Goal: Task Accomplishment & Management: Complete application form

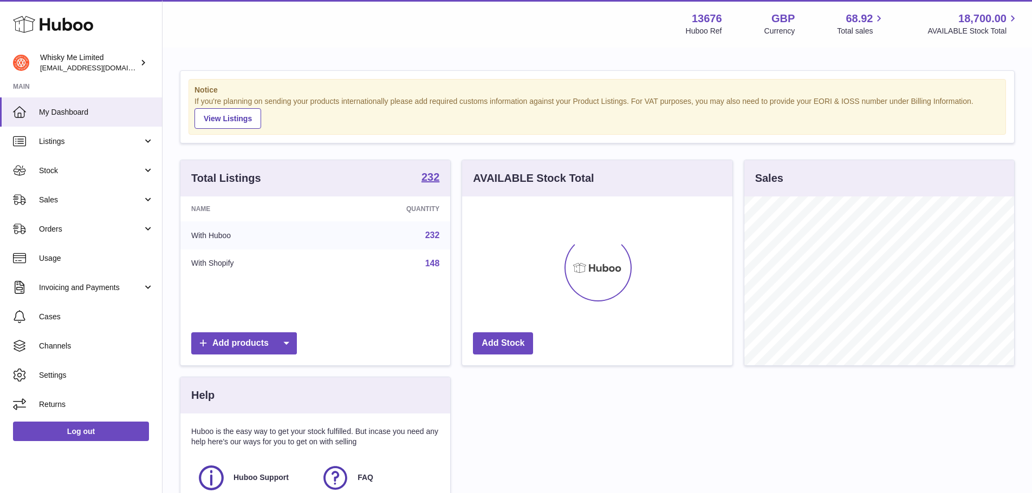
scroll to position [169, 270]
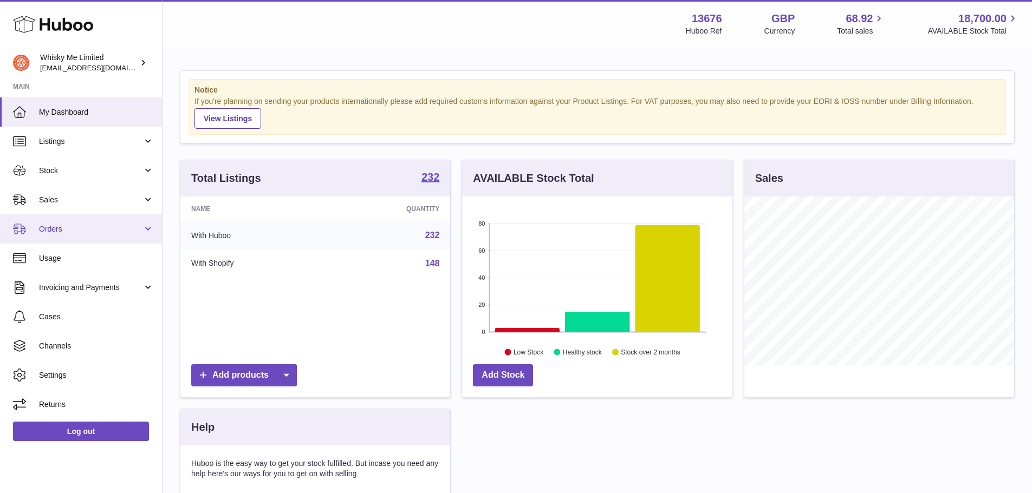
click at [132, 225] on span "Orders" at bounding box center [90, 229] width 103 height 10
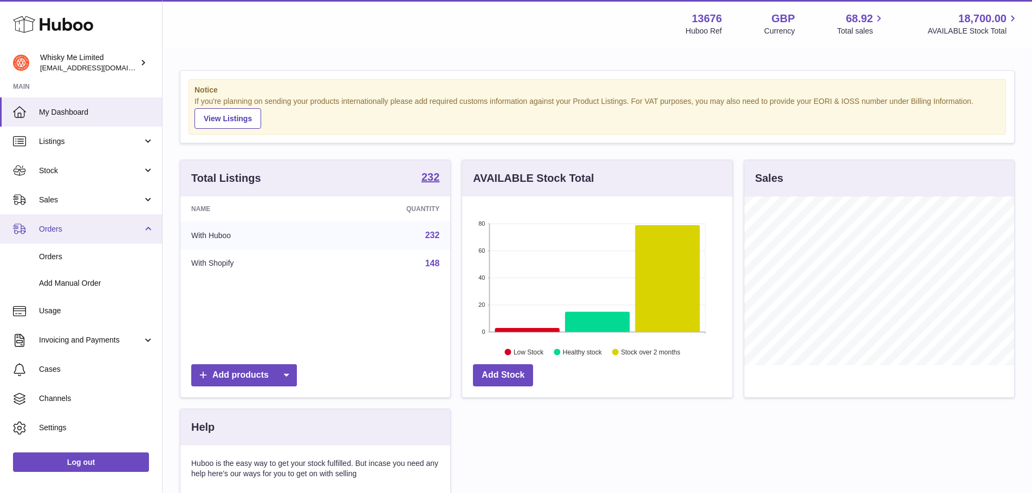
click at [131, 226] on span "Orders" at bounding box center [90, 229] width 103 height 10
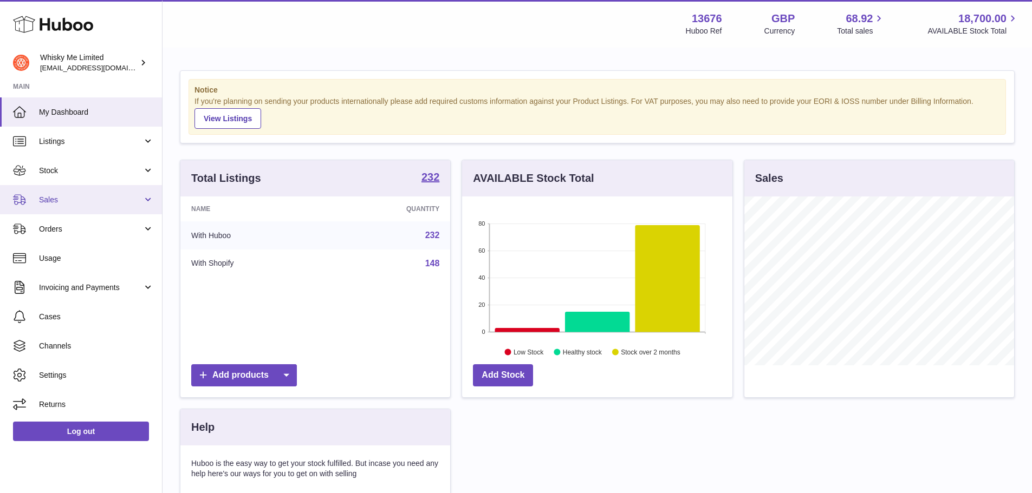
click at [142, 205] on span "Sales" at bounding box center [90, 200] width 103 height 10
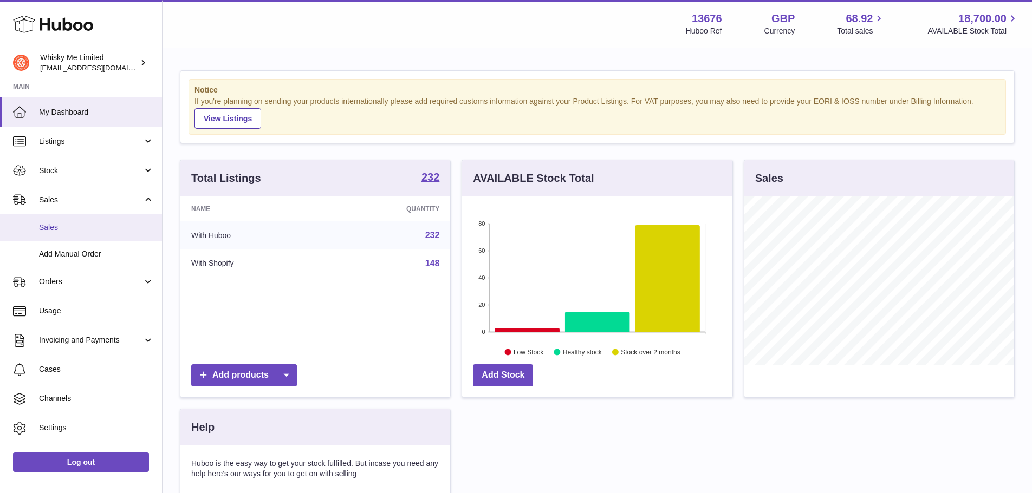
click at [77, 231] on span "Sales" at bounding box center [96, 228] width 115 height 10
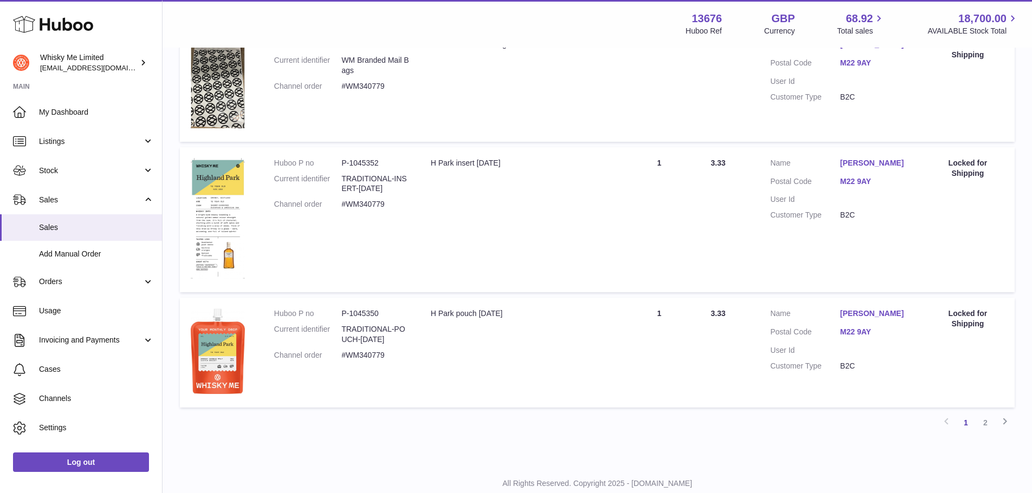
scroll to position [1065, 0]
click at [988, 425] on link "2" at bounding box center [986, 423] width 20 height 20
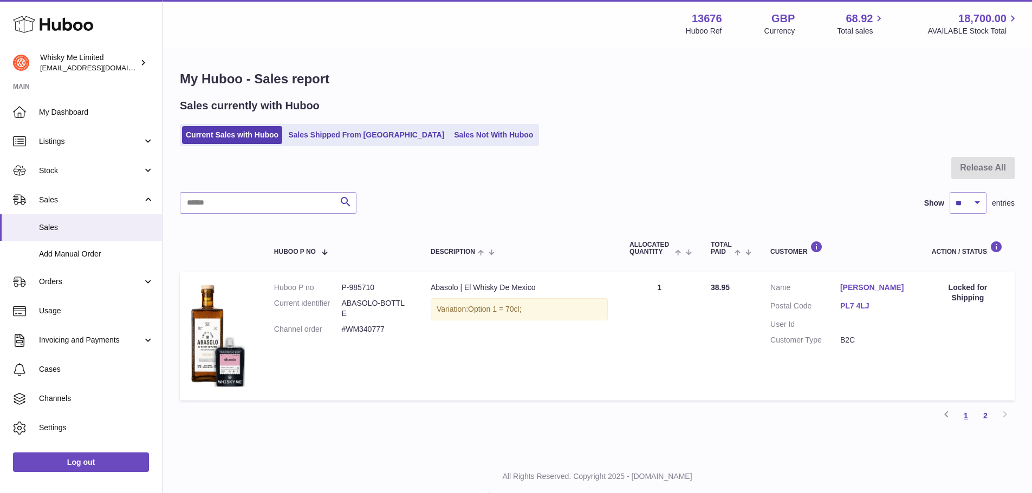
click at [963, 423] on link "1" at bounding box center [966, 416] width 20 height 20
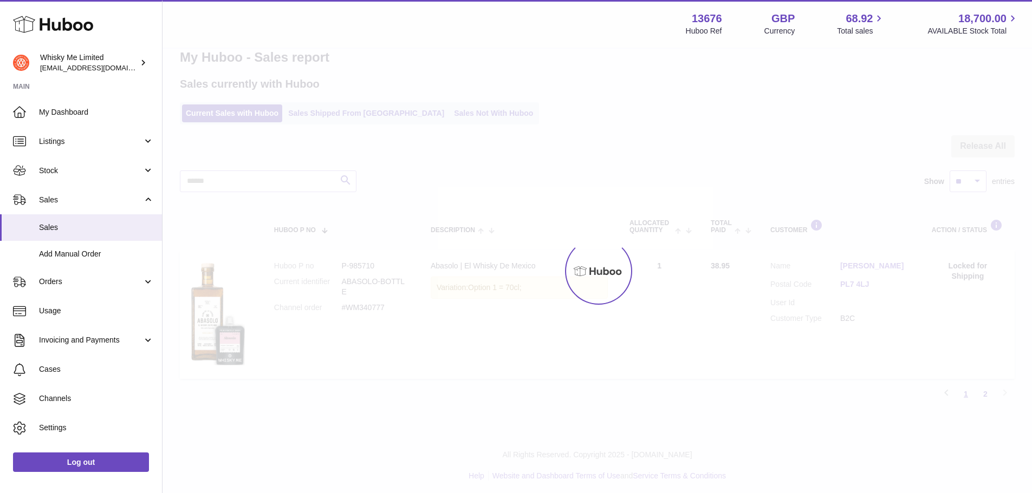
scroll to position [25, 0]
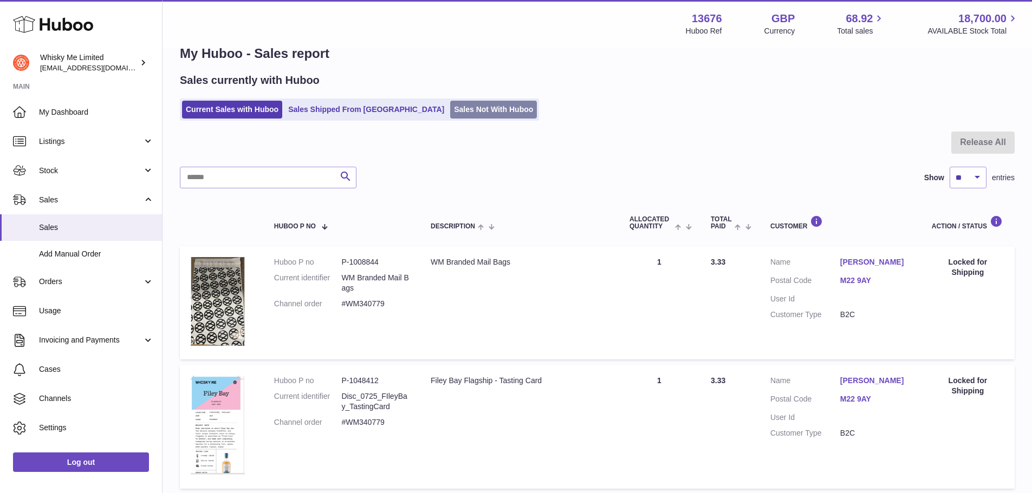
click at [463, 118] on link "Sales Not With Huboo" at bounding box center [493, 110] width 87 height 18
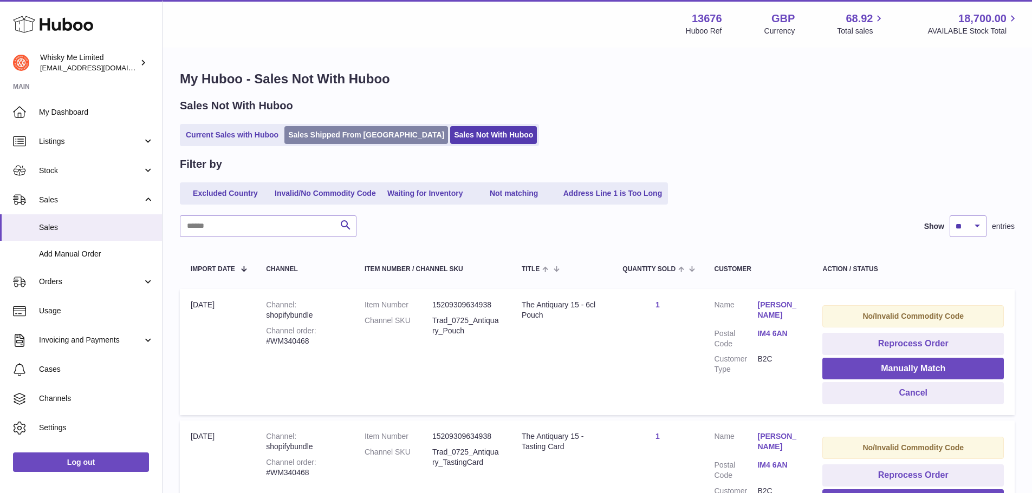
click at [365, 142] on link "Sales Shipped From [GEOGRAPHIC_DATA]" at bounding box center [366, 135] width 164 height 18
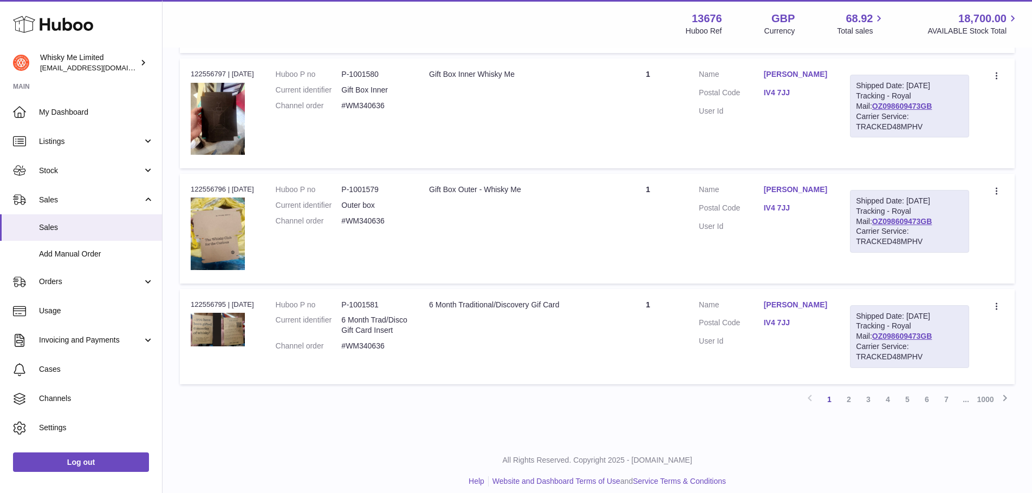
scroll to position [1061, 0]
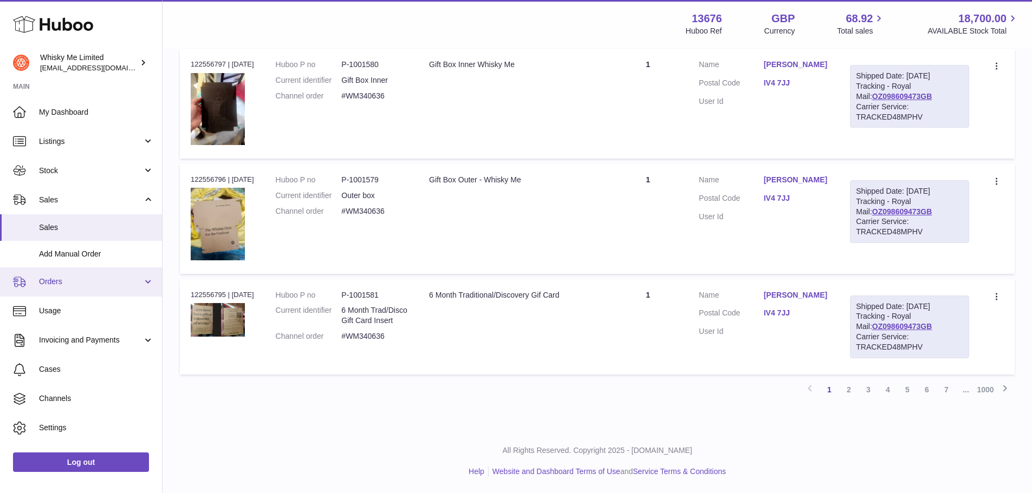
click at [132, 277] on span "Orders" at bounding box center [90, 282] width 103 height 10
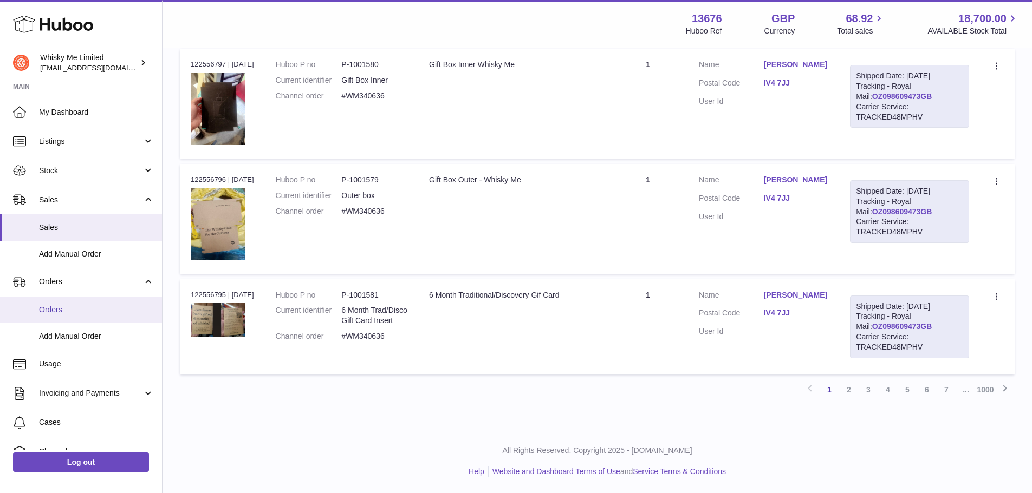
click at [102, 307] on span "Orders" at bounding box center [96, 310] width 115 height 10
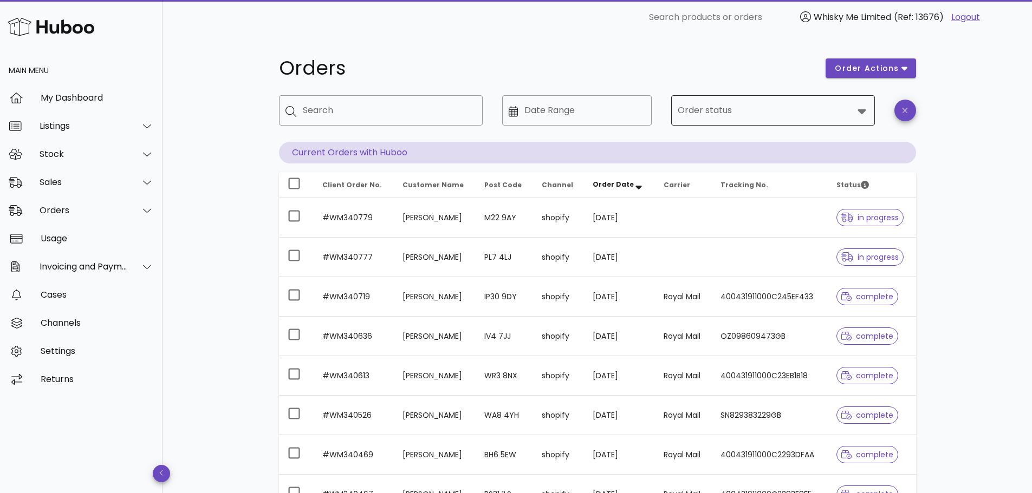
click at [716, 117] on input "Order status" at bounding box center [766, 110] width 176 height 17
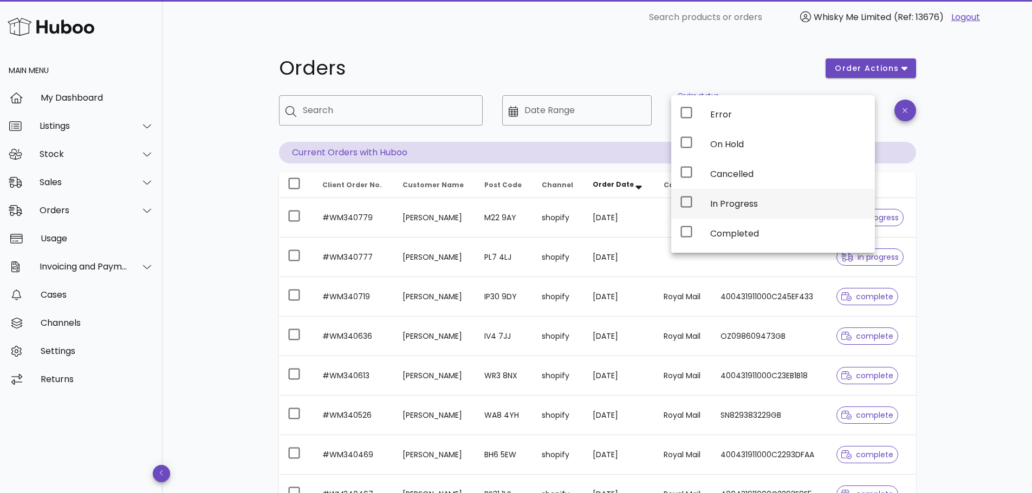
click at [715, 196] on div "In Progress" at bounding box center [788, 203] width 156 height 23
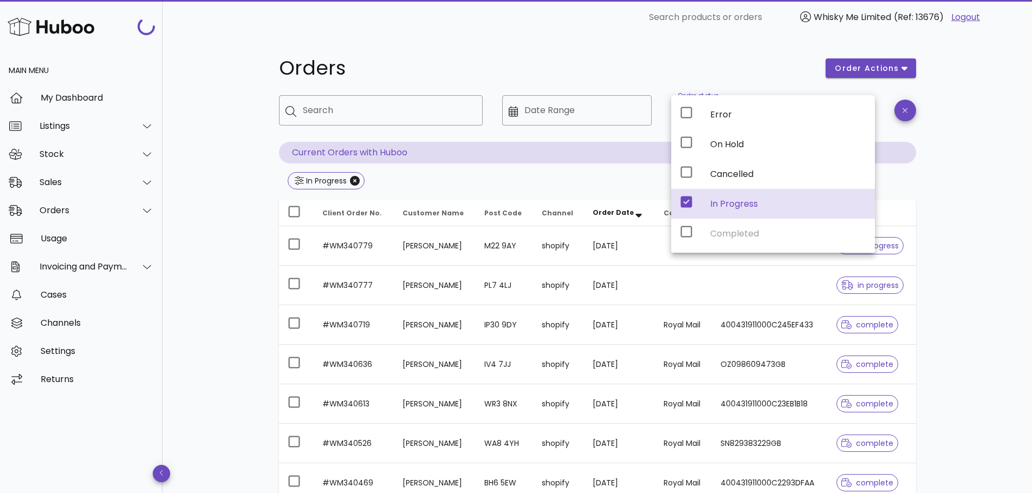
click at [967, 244] on div "Orders order actions ​ Search ​ Date Range ​ Order status In Progress Current O…" at bounding box center [597, 388] width 869 height 706
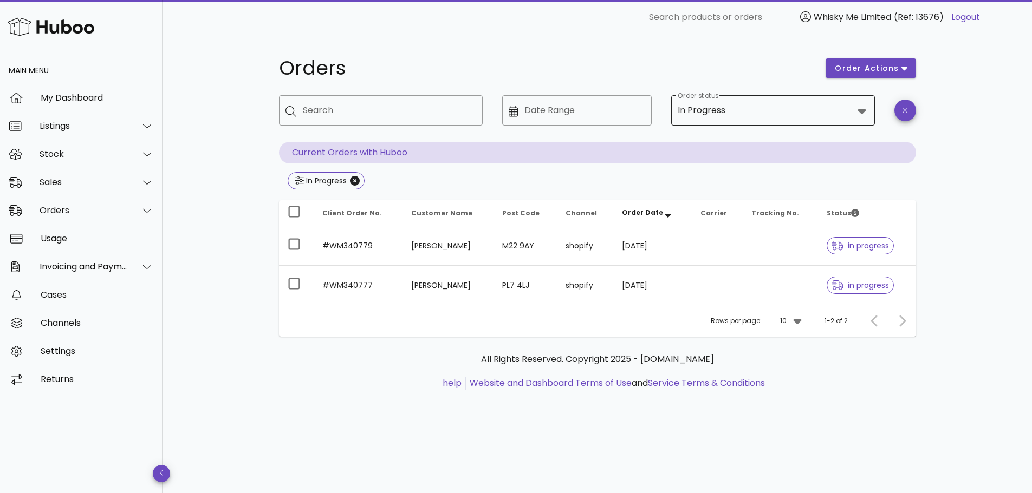
click at [713, 121] on div "In Progress" at bounding box center [766, 111] width 176 height 26
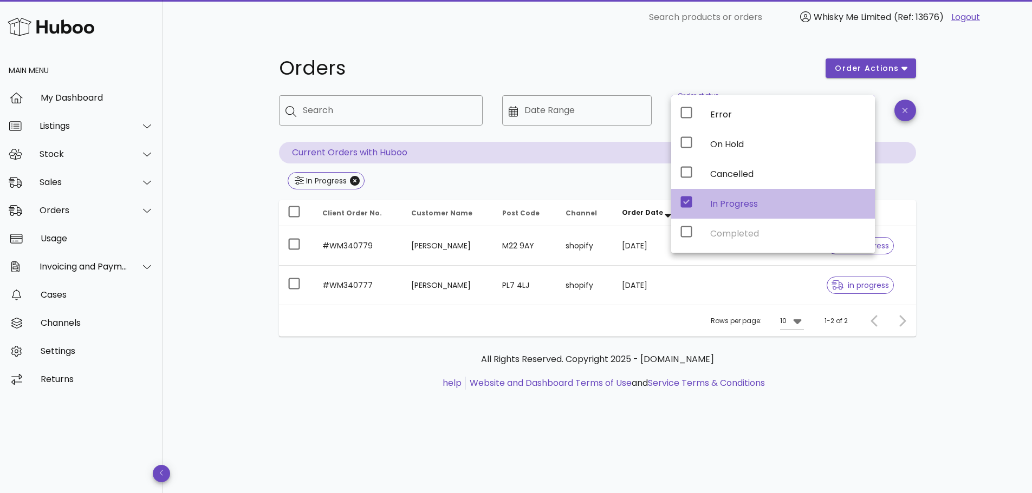
click at [682, 199] on icon at bounding box center [686, 202] width 11 height 11
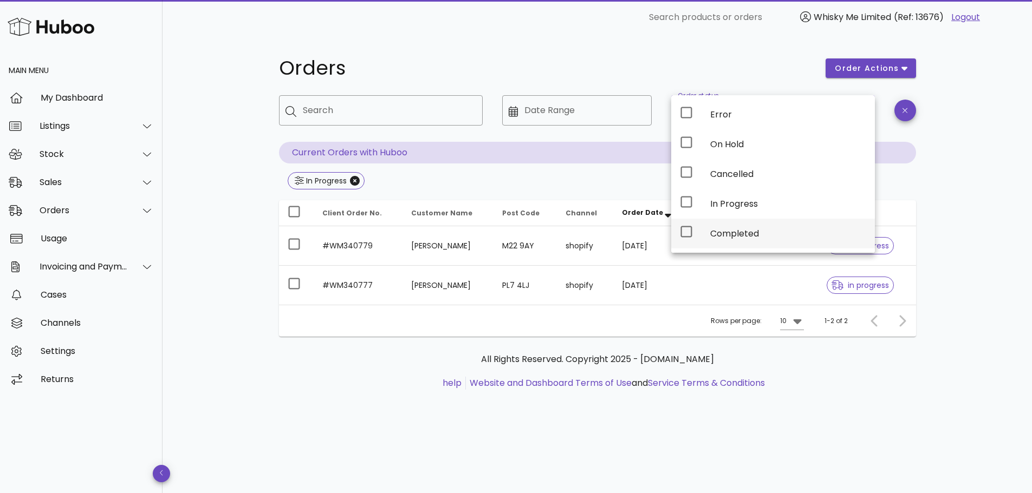
click at [687, 225] on div "Completed" at bounding box center [773, 234] width 204 height 30
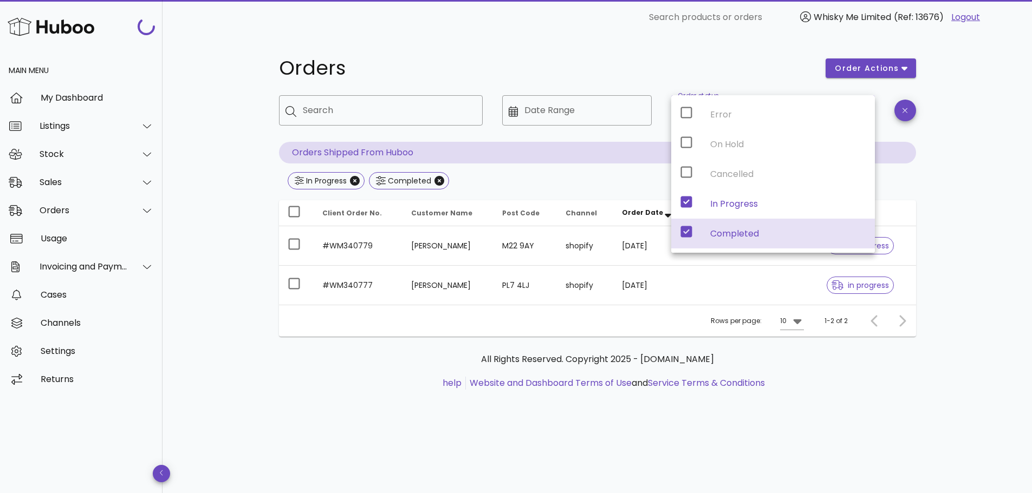
click at [973, 228] on div "Orders order actions ​ Search ​ Date Range ​ Order status In Progress, Complete…" at bounding box center [597, 264] width 869 height 459
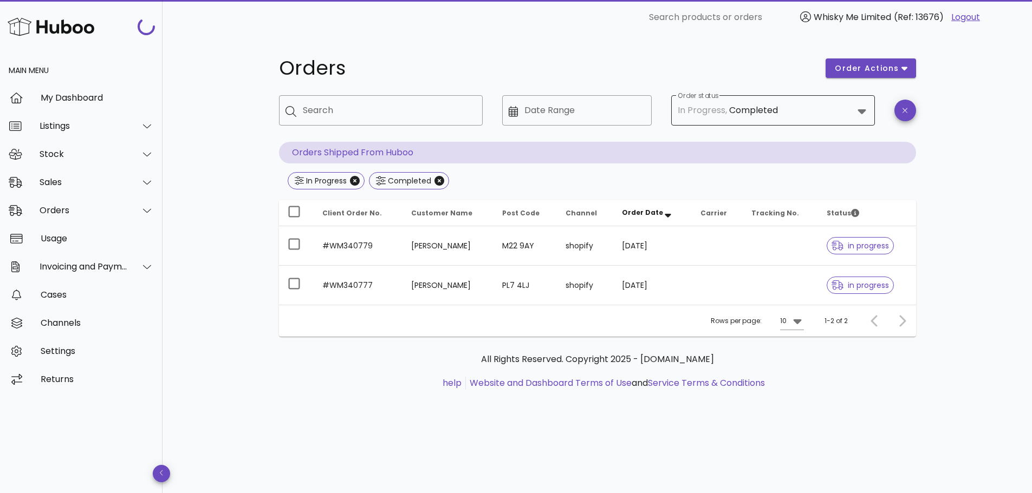
click at [753, 115] on div "Completed" at bounding box center [753, 111] width 49 height 10
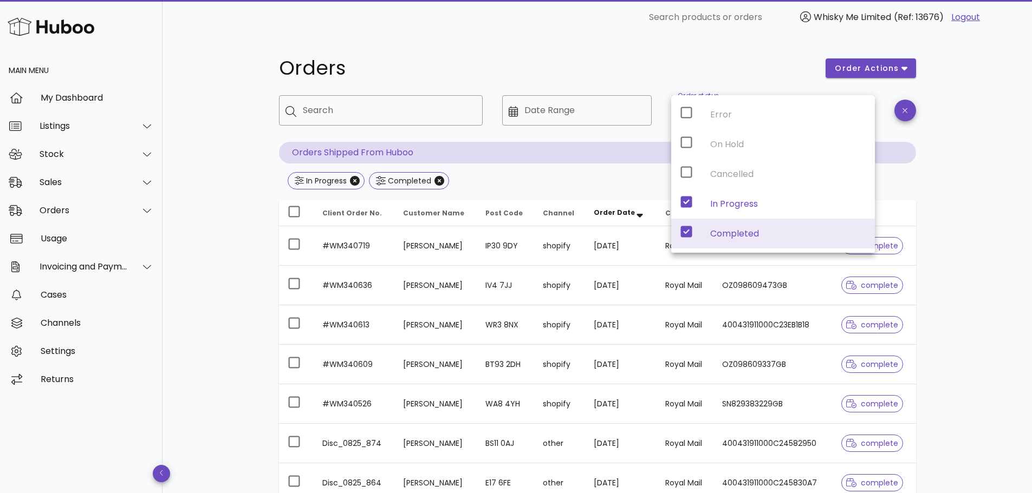
click at [937, 235] on div "Orders order actions ​ Search ​ Date Range ​ Order status In Progress, Complete…" at bounding box center [597, 388] width 689 height 706
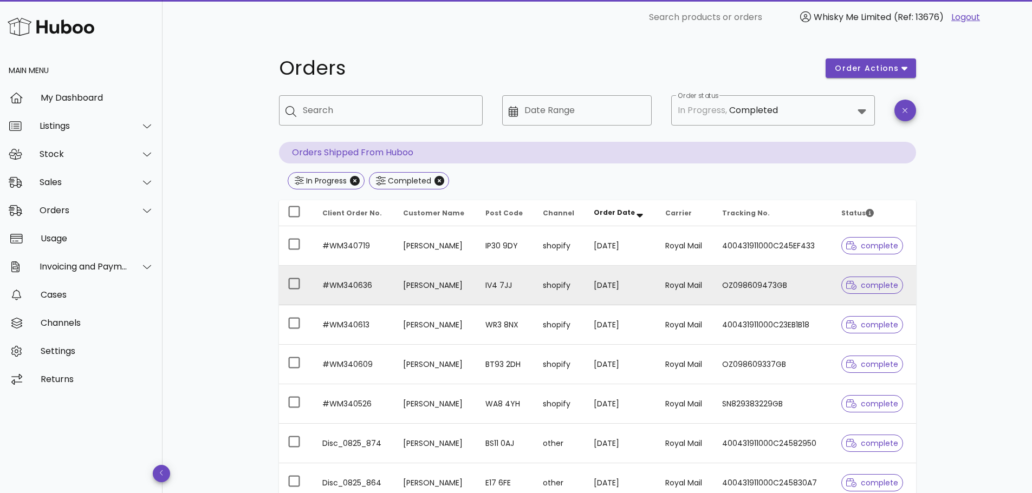
scroll to position [248, 0]
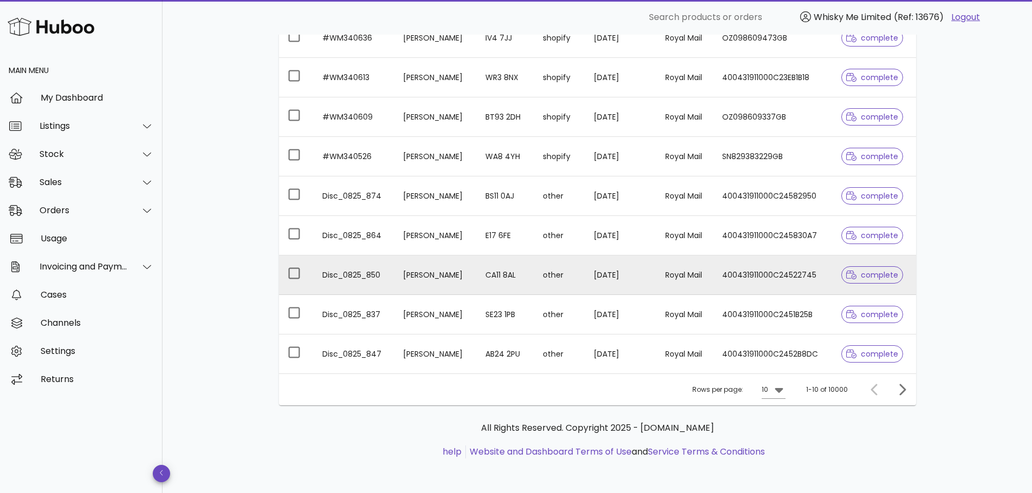
click at [476, 277] on td "Victor Winn" at bounding box center [435, 276] width 82 height 40
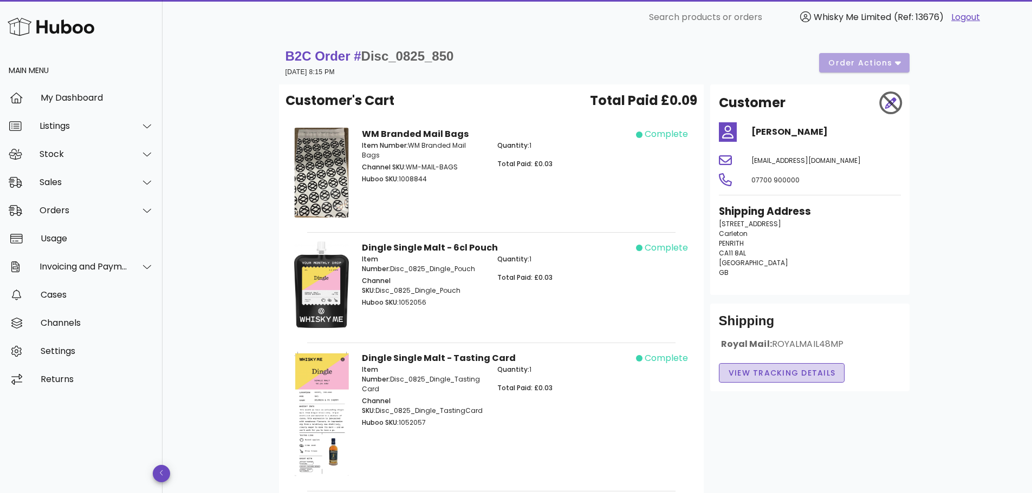
click at [805, 372] on span "View Tracking details" at bounding box center [782, 373] width 108 height 11
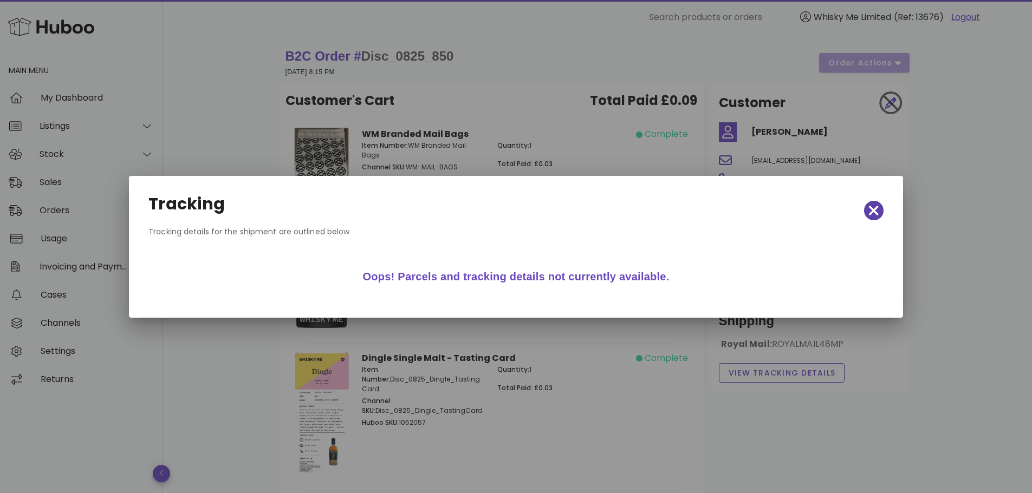
click at [871, 208] on icon "button" at bounding box center [874, 211] width 10 height 10
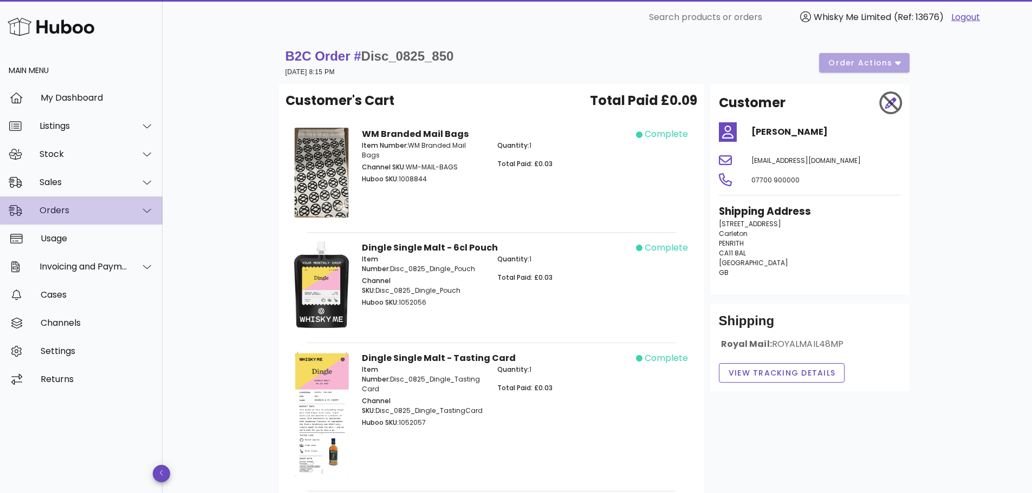
click at [109, 207] on div "Orders" at bounding box center [84, 210] width 88 height 10
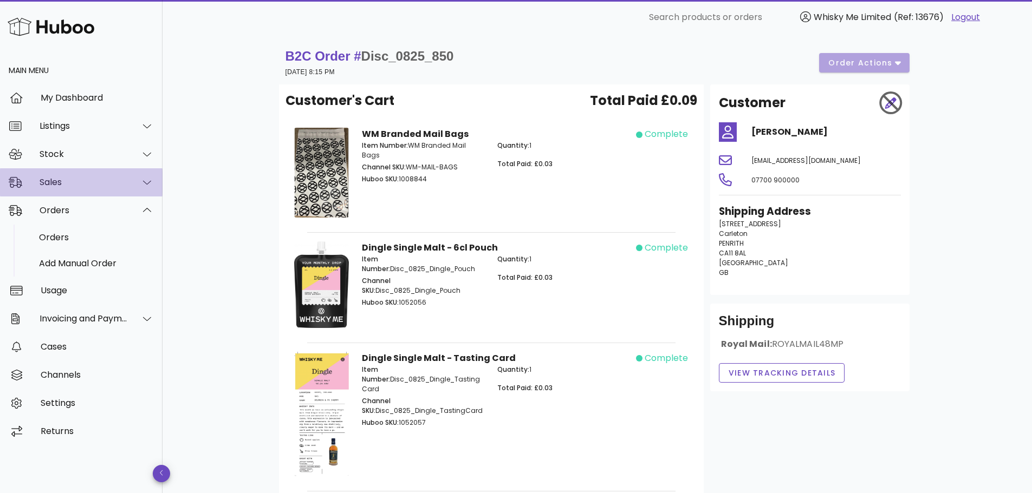
click at [119, 194] on div "Sales" at bounding box center [81, 182] width 163 height 28
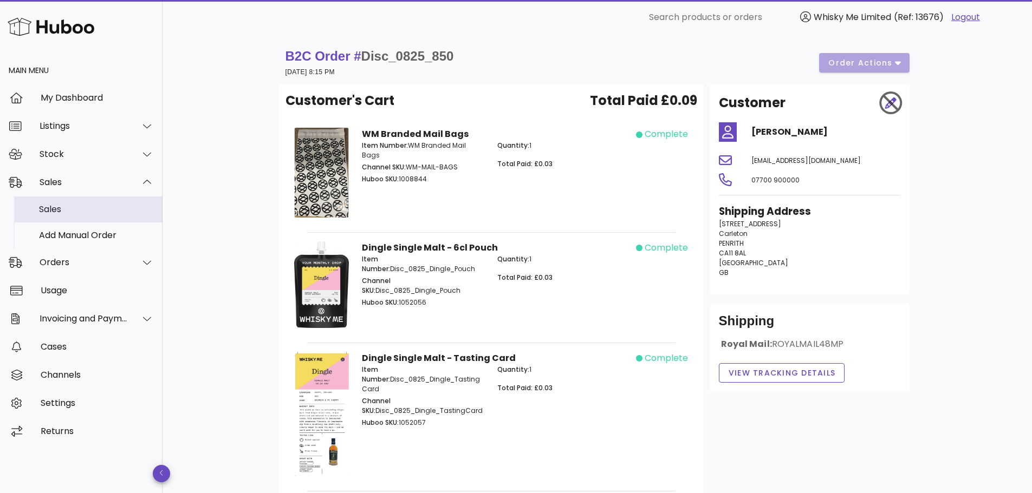
click at [115, 201] on div "Sales" at bounding box center [96, 209] width 115 height 23
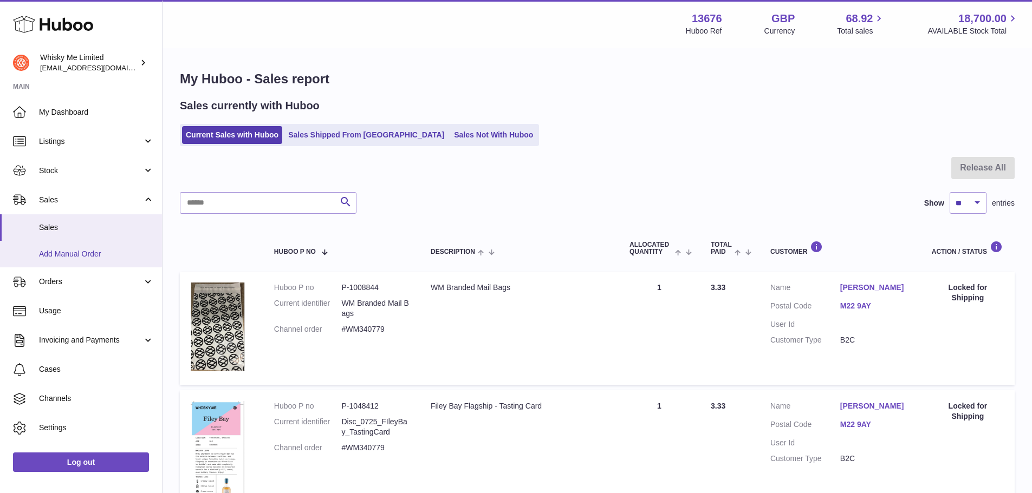
click at [79, 255] on span "Add Manual Order" at bounding box center [96, 254] width 115 height 10
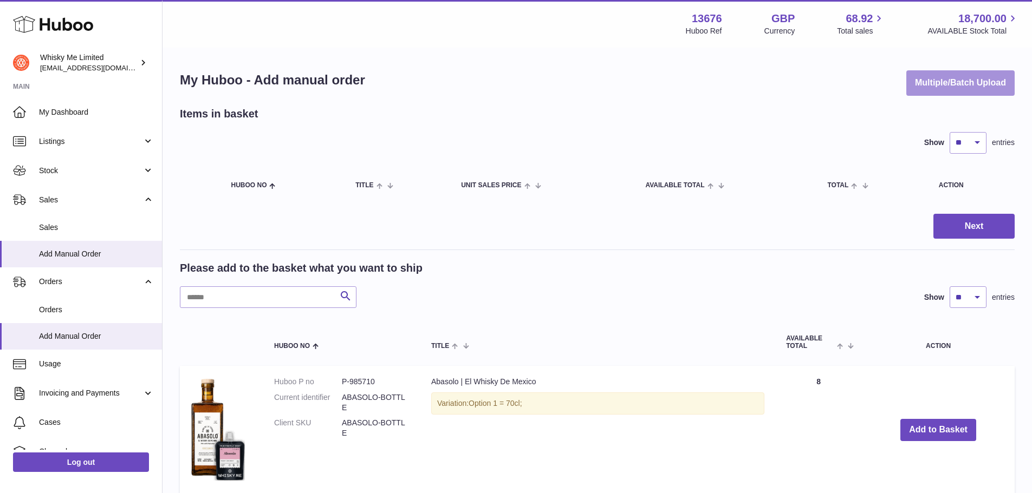
click at [947, 94] on button "Multiple/Batch Upload" at bounding box center [960, 82] width 108 height 25
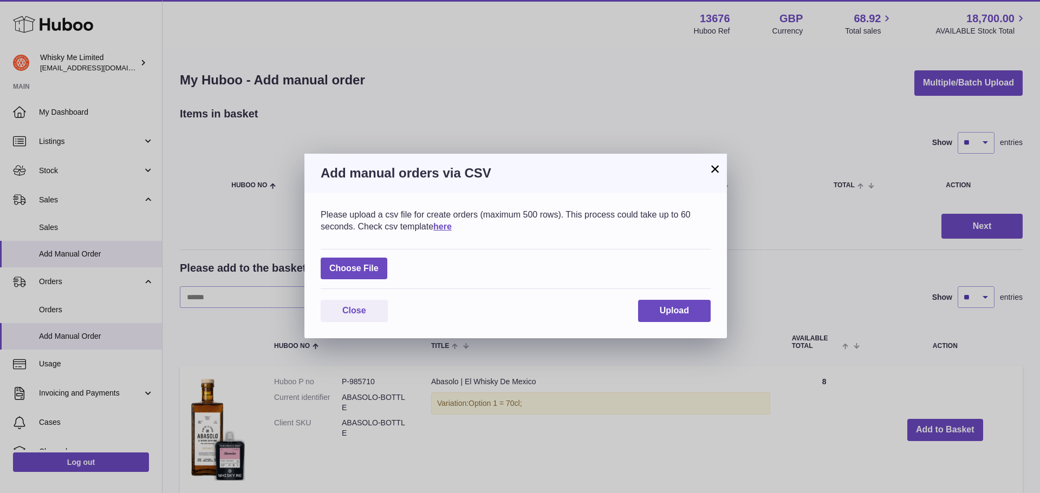
click at [712, 170] on button "×" at bounding box center [715, 169] width 13 height 13
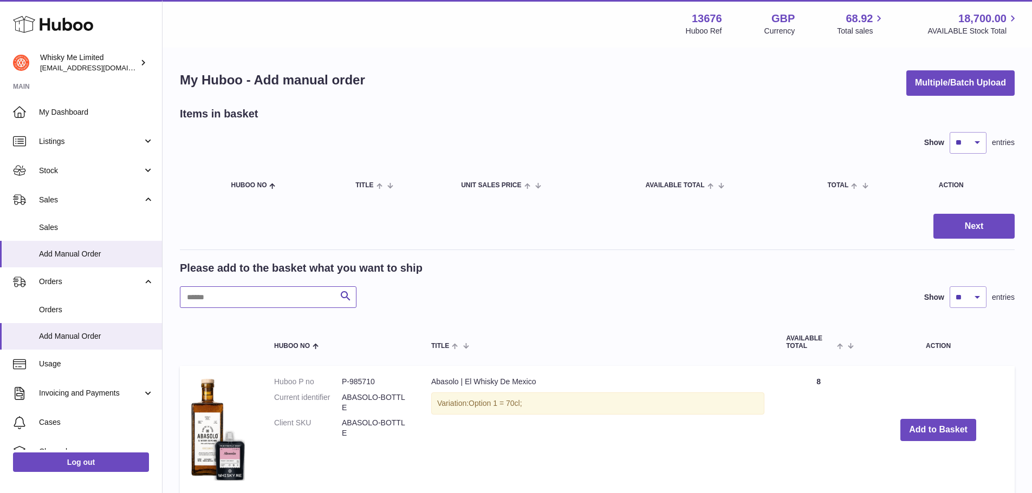
click at [266, 300] on input "text" at bounding box center [268, 298] width 177 height 22
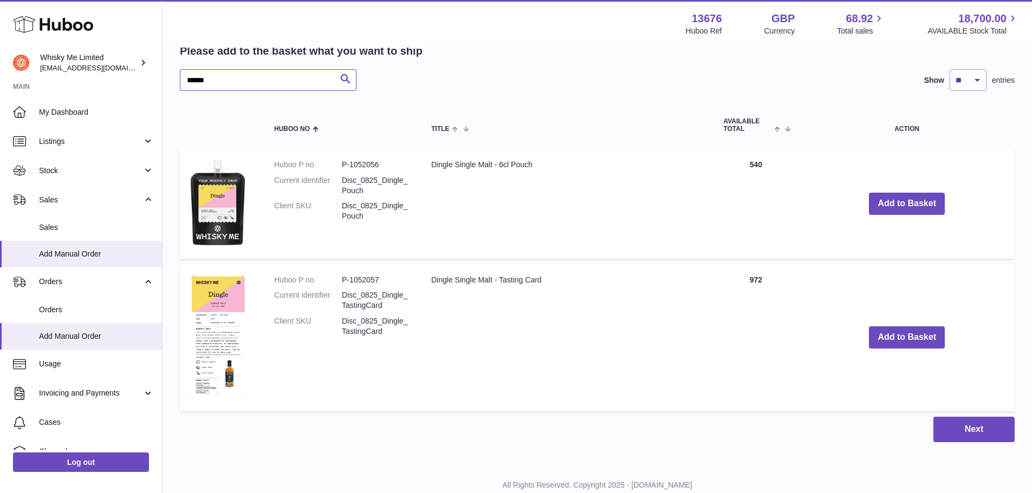
scroll to position [223, 0]
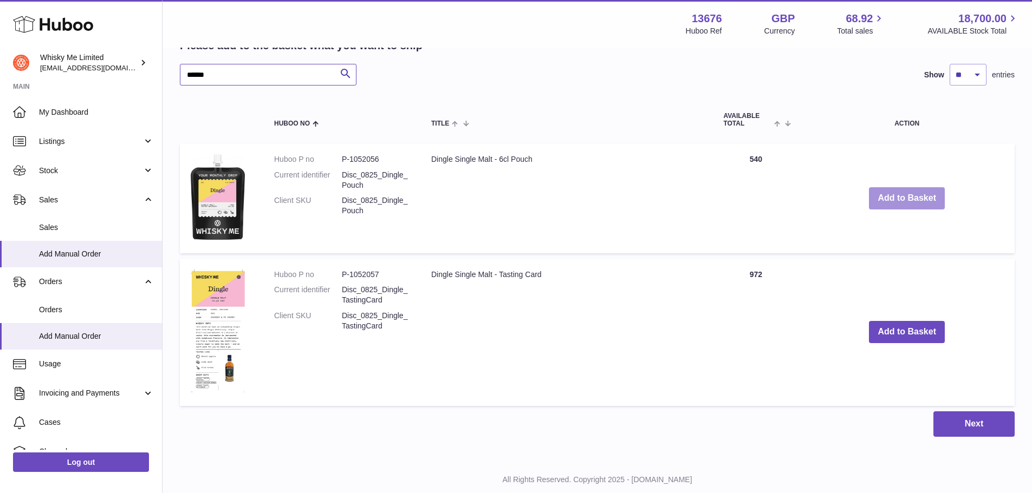
type input "******"
click at [875, 201] on button "Add to Basket" at bounding box center [907, 198] width 76 height 22
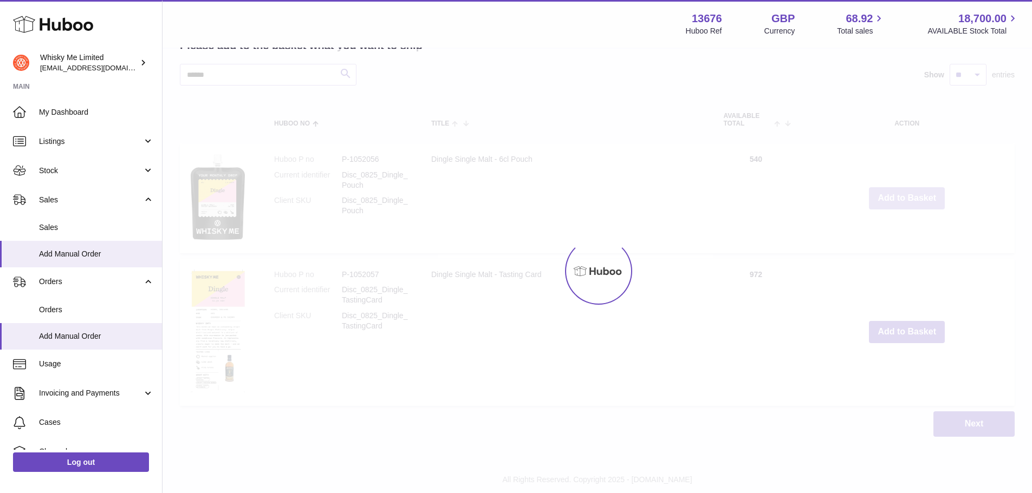
scroll to position [343, 0]
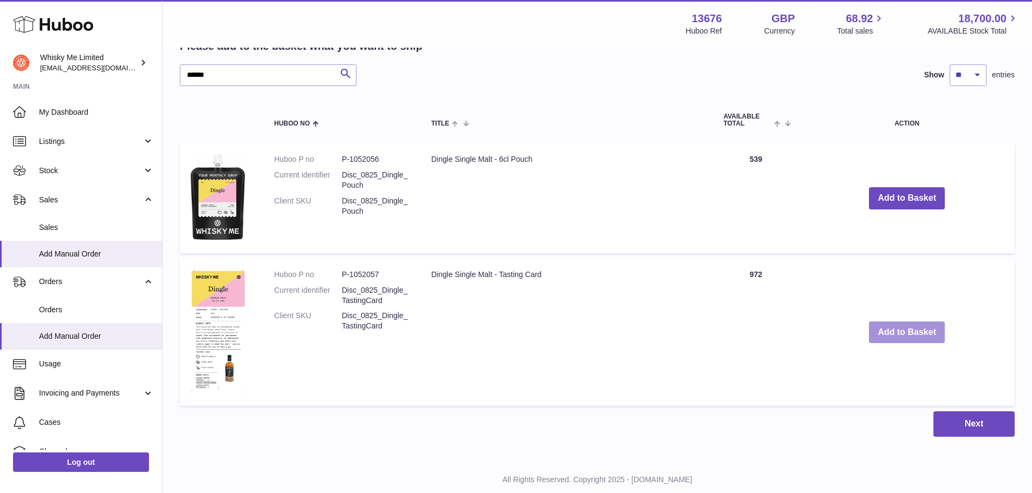
click at [883, 331] on button "Add to Basket" at bounding box center [907, 333] width 76 height 22
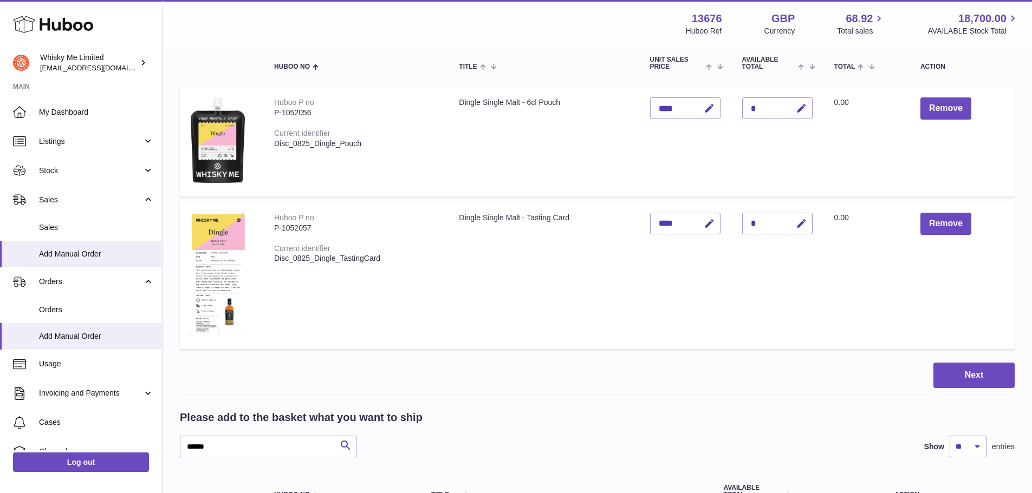
scroll to position [171, 0]
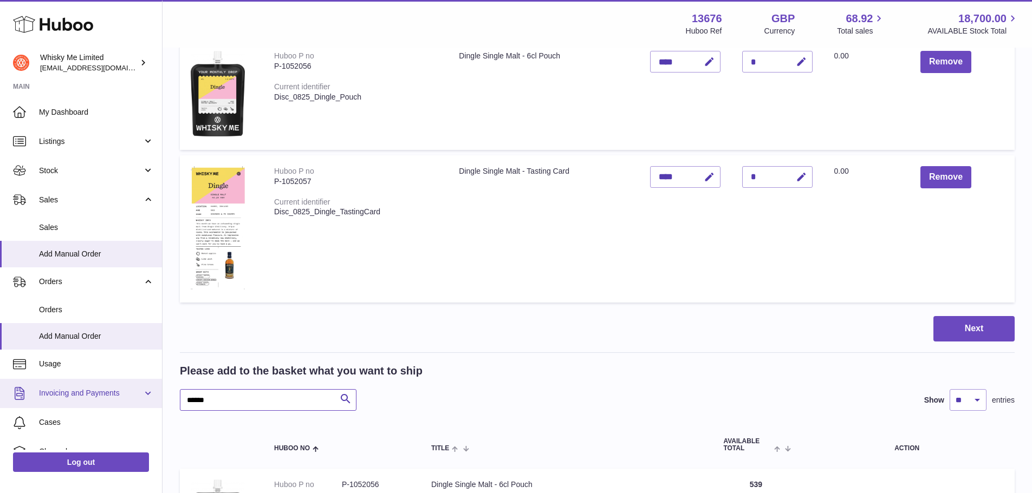
drag, startPoint x: 279, startPoint y: 401, endPoint x: 114, endPoint y: 404, distance: 164.7
click at [114, 404] on div "Huboo Whisky Me Limited orders@whiskyshop.com Main My Dashboard Listings Not wi…" at bounding box center [516, 338] width 1032 height 1019
type input "**********"
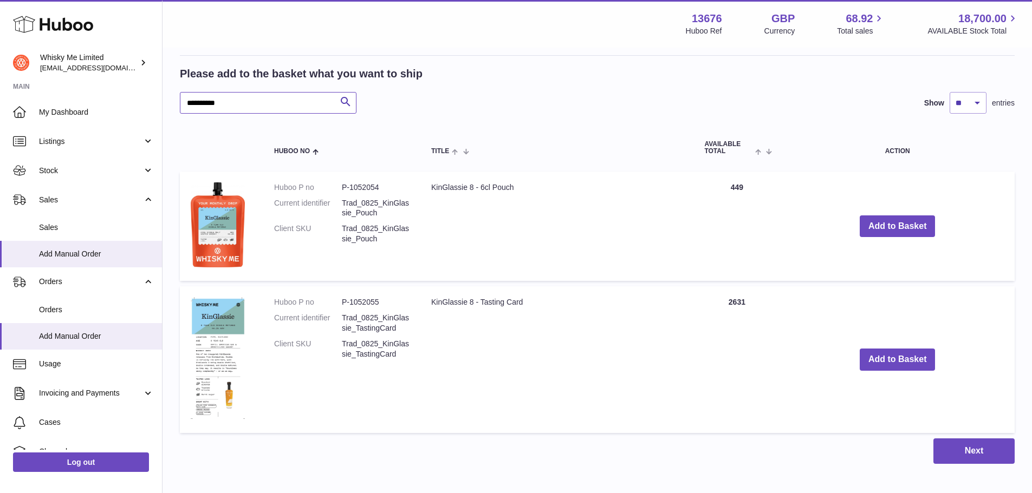
scroll to position [465, 0]
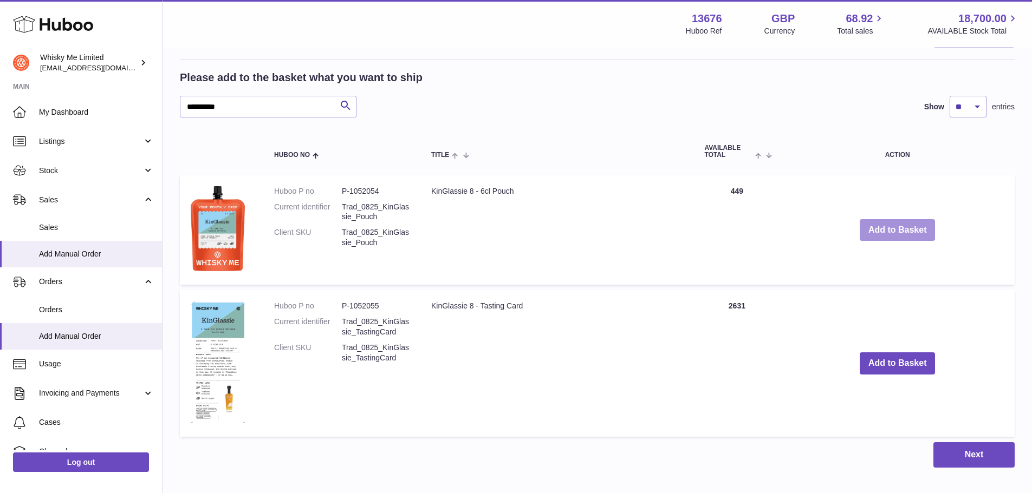
click at [888, 233] on button "Add to Basket" at bounding box center [898, 230] width 76 height 22
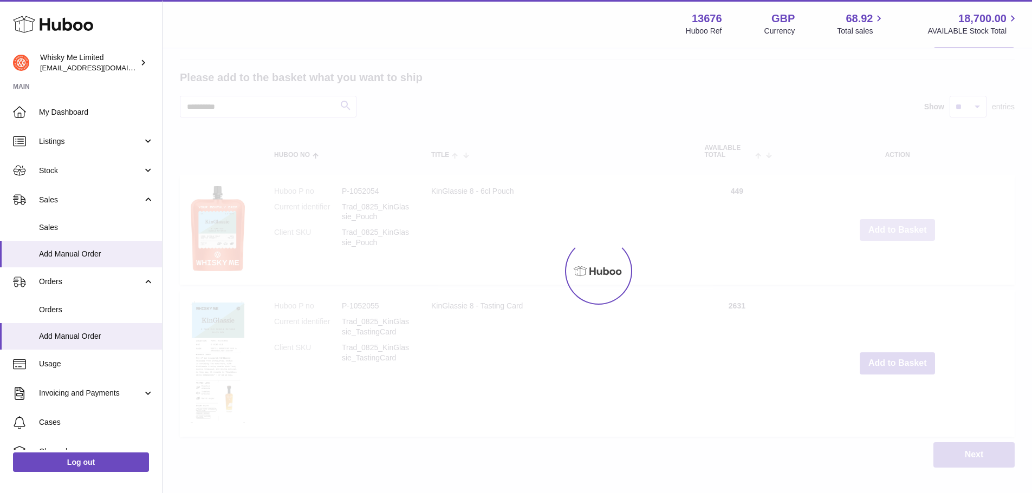
scroll to position [580, 0]
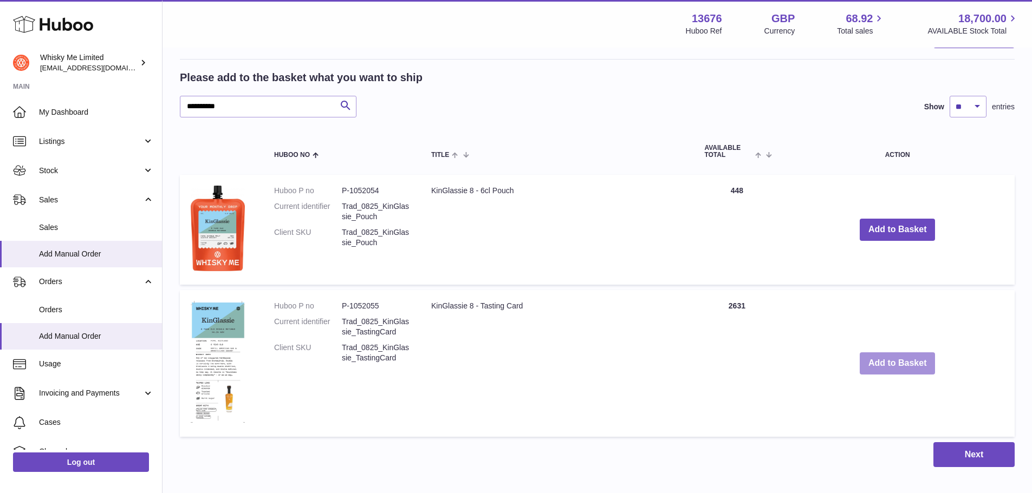
click at [893, 360] on button "Add to Basket" at bounding box center [898, 364] width 76 height 22
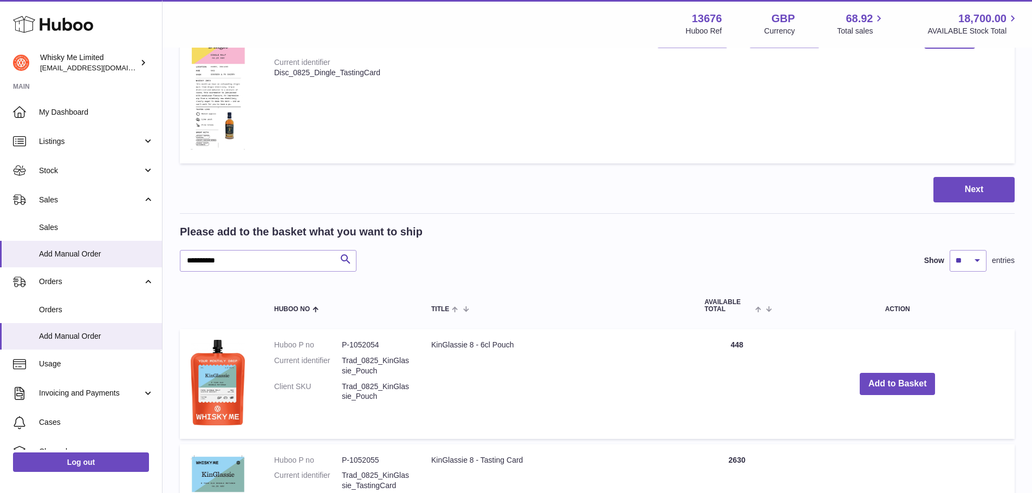
scroll to position [577, 0]
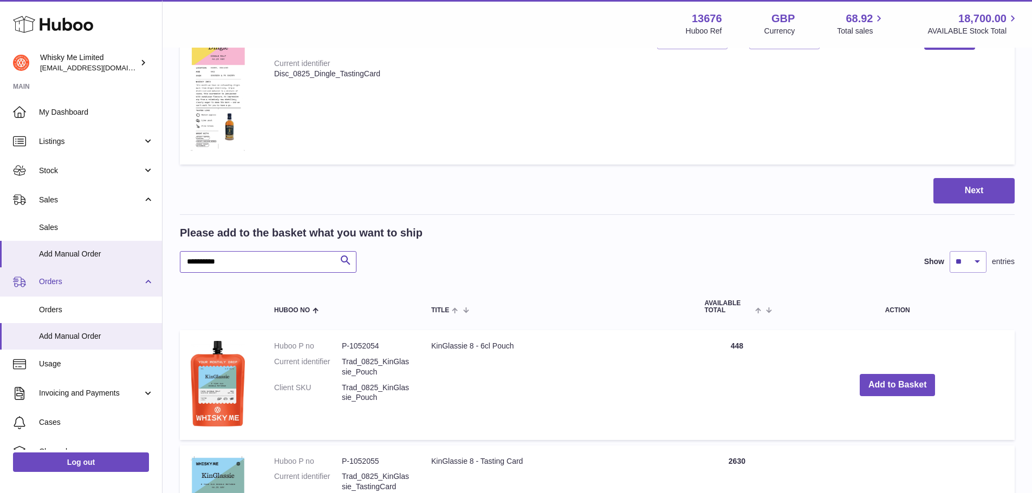
drag, startPoint x: 275, startPoint y: 259, endPoint x: 57, endPoint y: 269, distance: 218.0
click at [57, 269] on div "Huboo Whisky Me Limited orders@whiskyshop.com Main My Dashboard Listings Not wi…" at bounding box center [516, 65] width 1032 height 1285
type input "***"
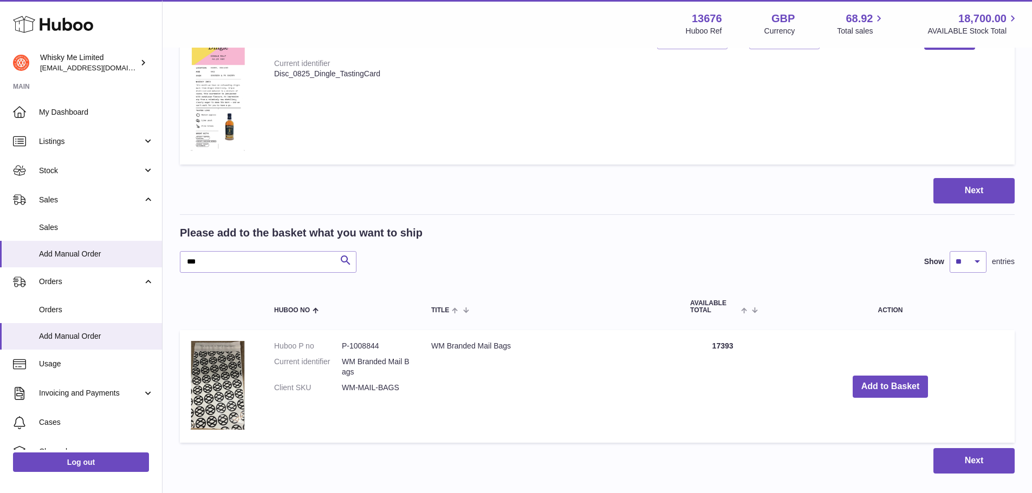
click at [891, 374] on td "Add to Basket" at bounding box center [890, 386] width 249 height 113
click at [894, 386] on button "Add to Basket" at bounding box center [891, 387] width 76 height 22
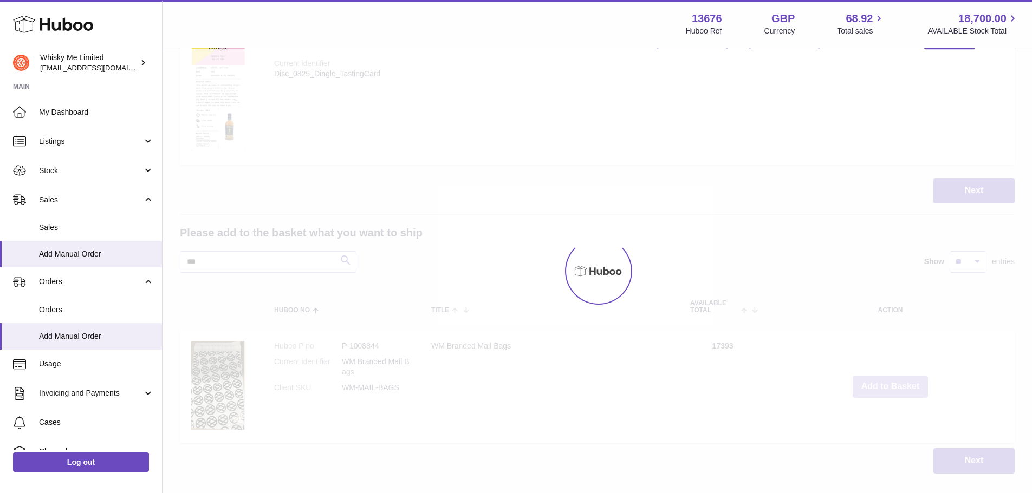
scroll to position [696, 0]
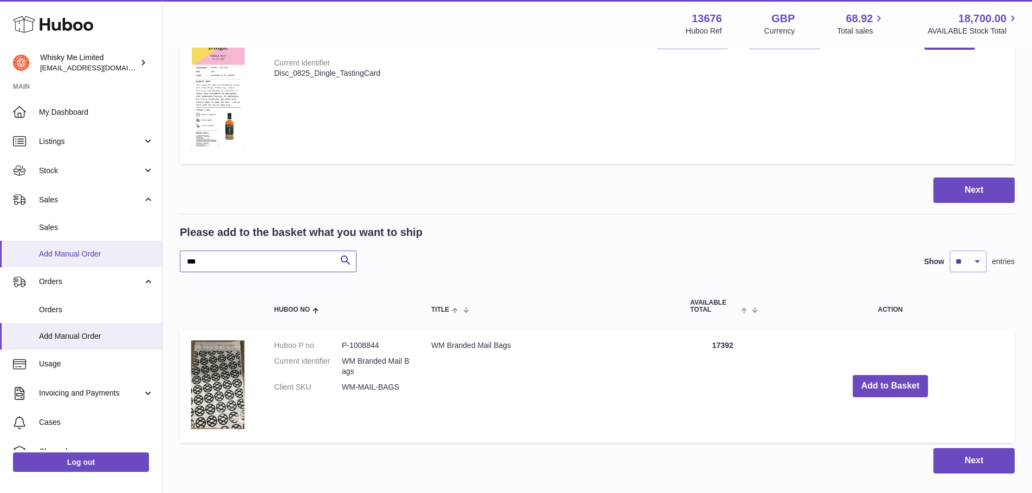
drag, startPoint x: 264, startPoint y: 269, endPoint x: 56, endPoint y: 241, distance: 209.9
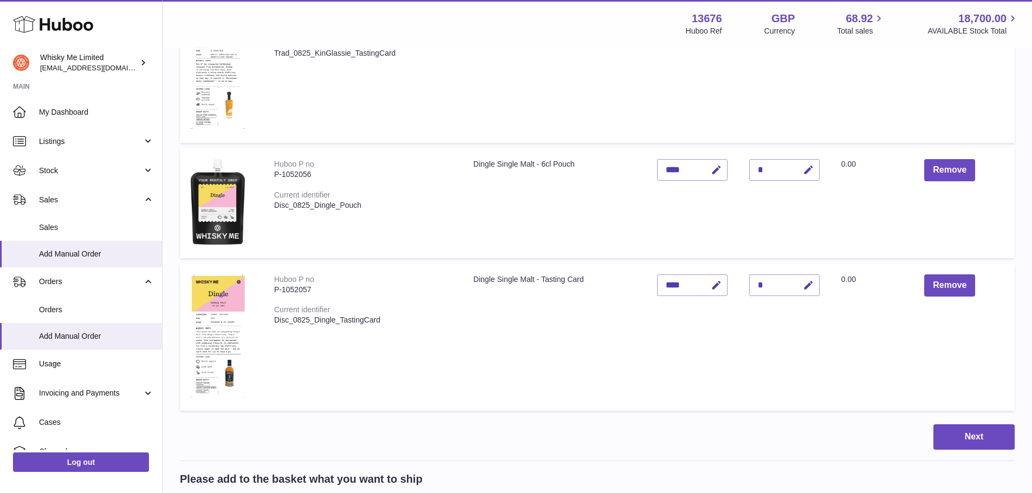
scroll to position [449, 0]
click at [976, 445] on button "Next" at bounding box center [973, 436] width 81 height 25
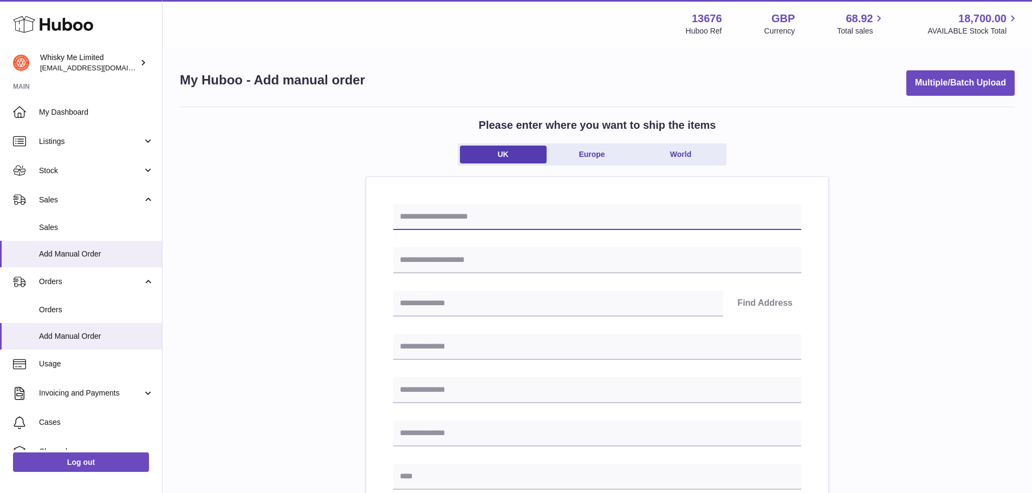
click at [463, 218] on input "text" at bounding box center [597, 217] width 408 height 26
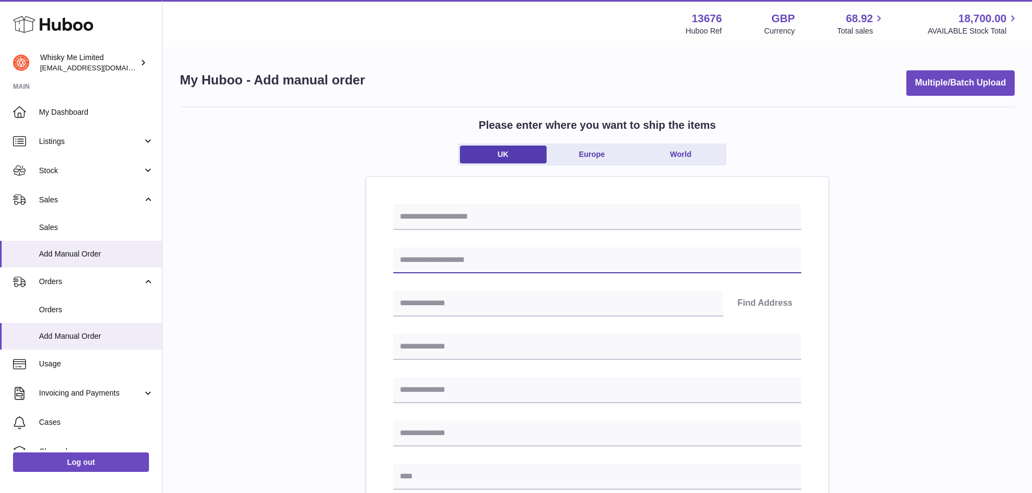
click at [487, 261] on input "text" at bounding box center [597, 261] width 408 height 26
type input "**********"
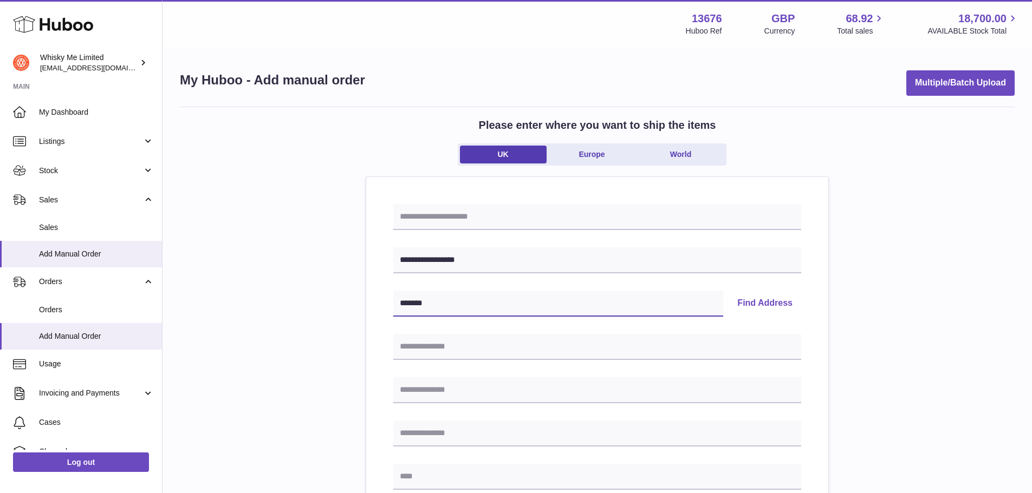
type input "*******"
click at [737, 300] on button "Find Address" at bounding box center [765, 304] width 73 height 26
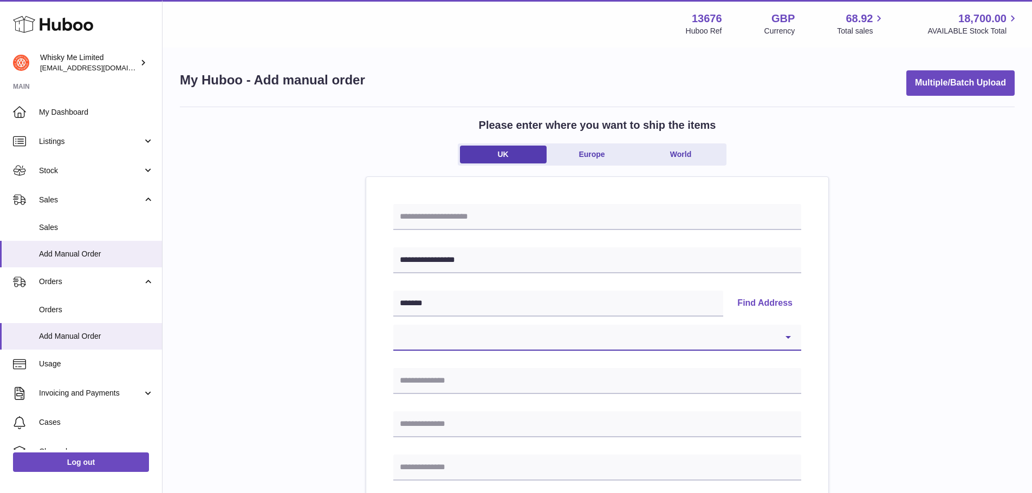
click at [477, 347] on select "**********" at bounding box center [597, 338] width 408 height 26
select select "**"
click at [393, 325] on select "**********" at bounding box center [597, 338] width 408 height 26
type input "**********"
type input "*******"
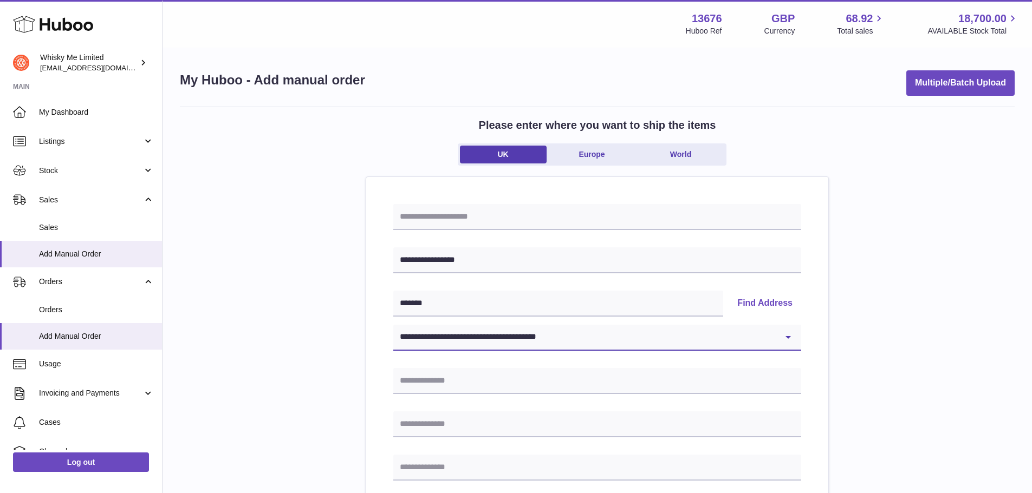
type input "*******"
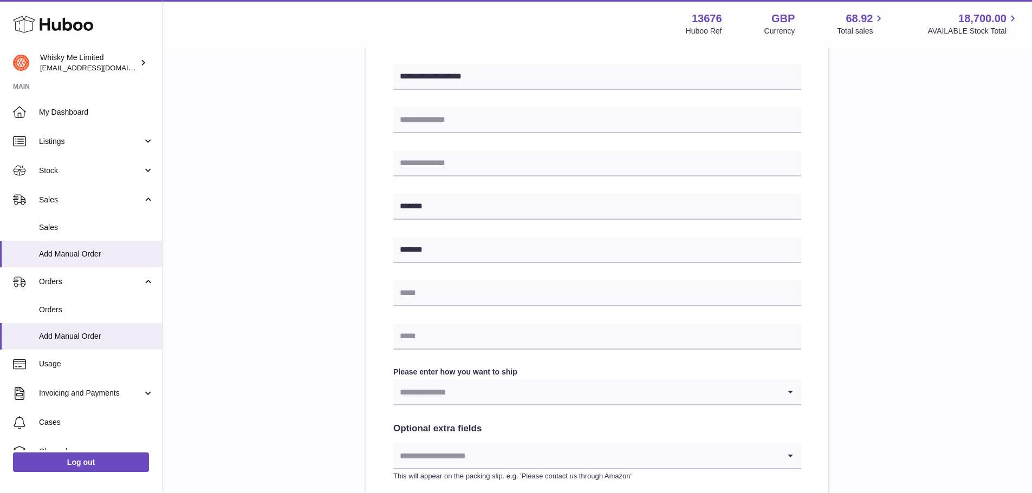
scroll to position [311, 0]
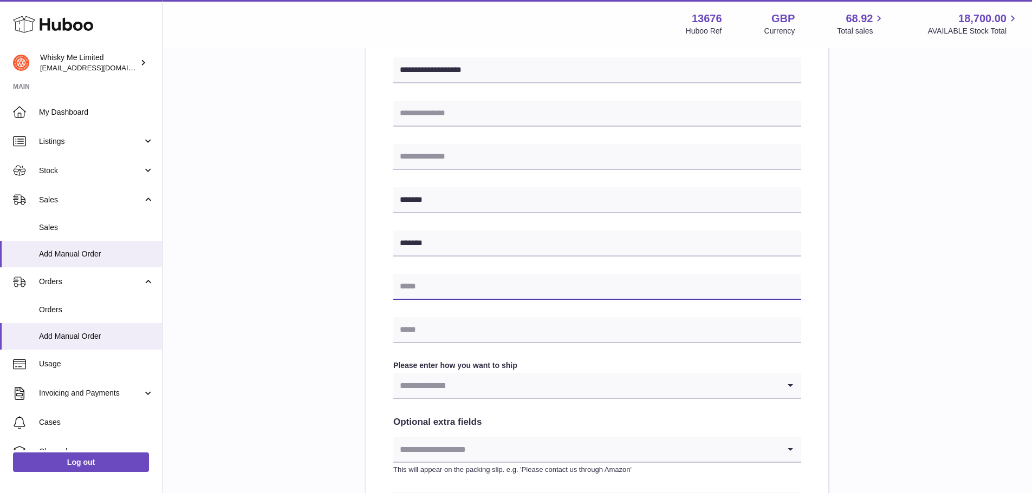
click at [489, 293] on input "text" at bounding box center [597, 287] width 408 height 26
type input "**********"
click at [445, 332] on input "text" at bounding box center [597, 330] width 408 height 26
type input "**********"
click at [458, 383] on input "Search for option" at bounding box center [586, 385] width 386 height 25
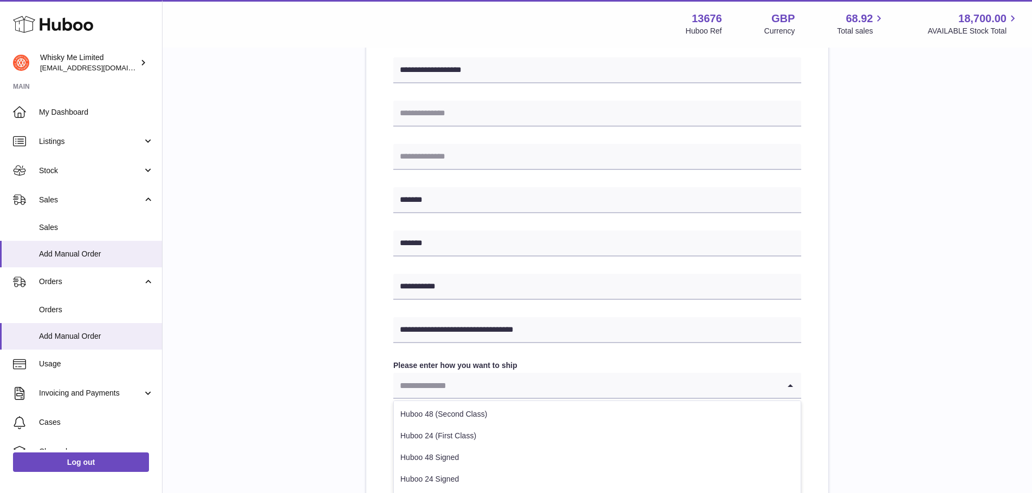
scroll to position [388, 0]
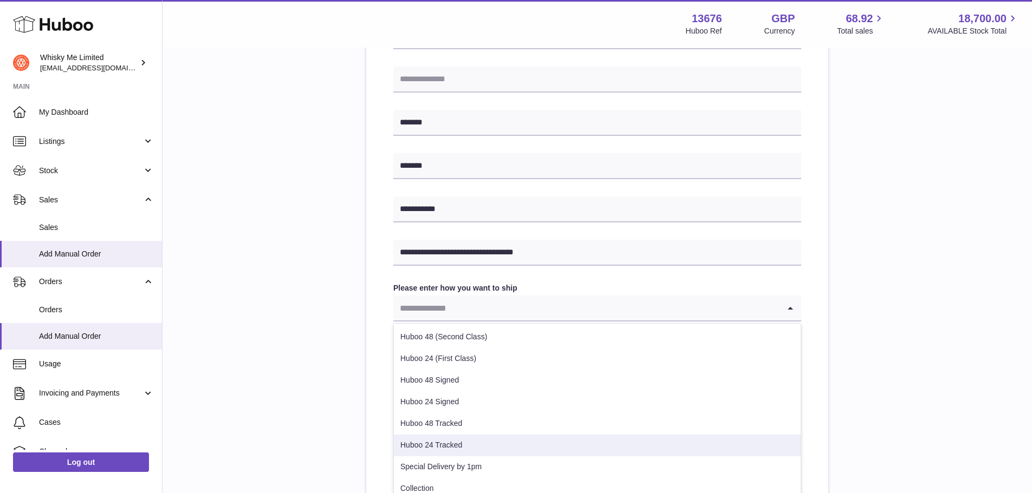
click at [433, 443] on li "Huboo 24 Tracked" at bounding box center [597, 446] width 407 height 22
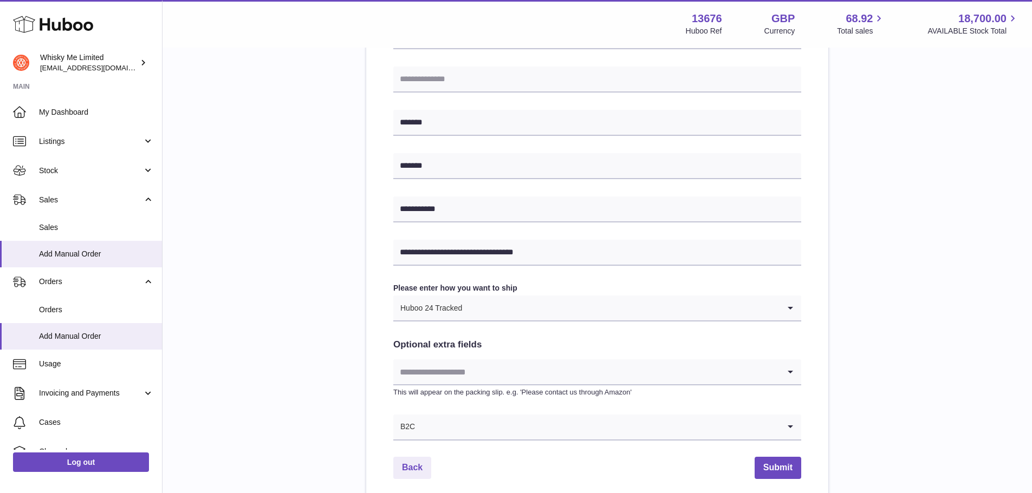
click at [454, 379] on input "Search for option" at bounding box center [586, 372] width 386 height 25
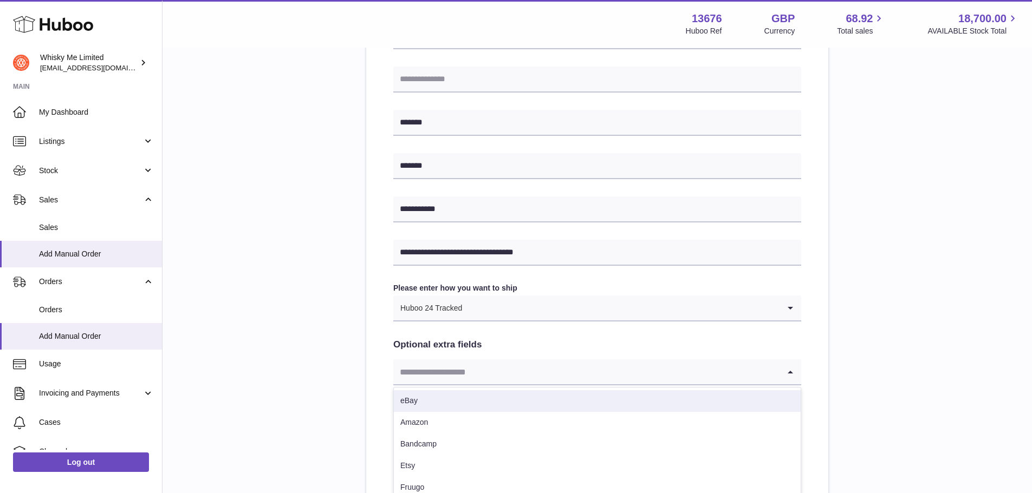
click at [424, 394] on li "eBay" at bounding box center [597, 402] width 407 height 22
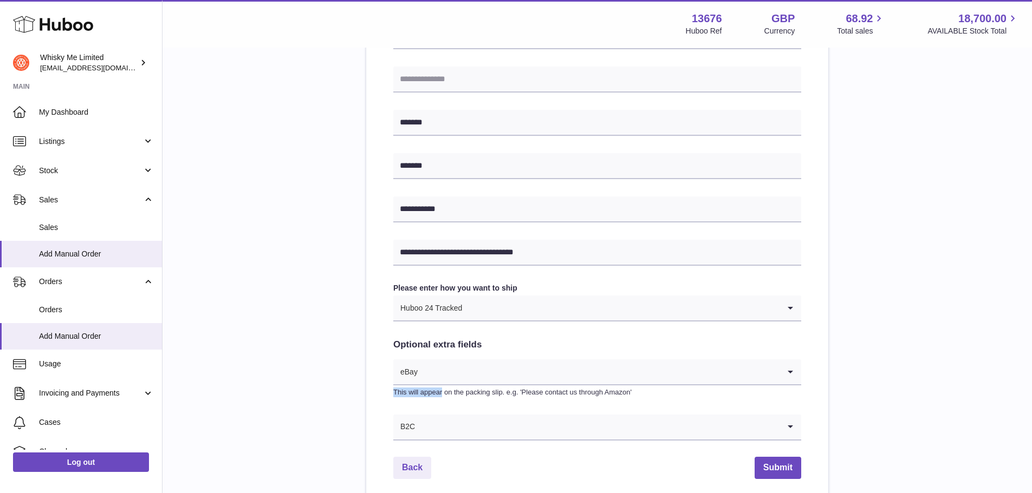
drag, startPoint x: 424, startPoint y: 394, endPoint x: 434, endPoint y: 373, distance: 23.5
click at [434, 373] on div "eBay Loading... This will appear on the packing slip. e.g. 'Please contact us t…" at bounding box center [597, 379] width 408 height 38
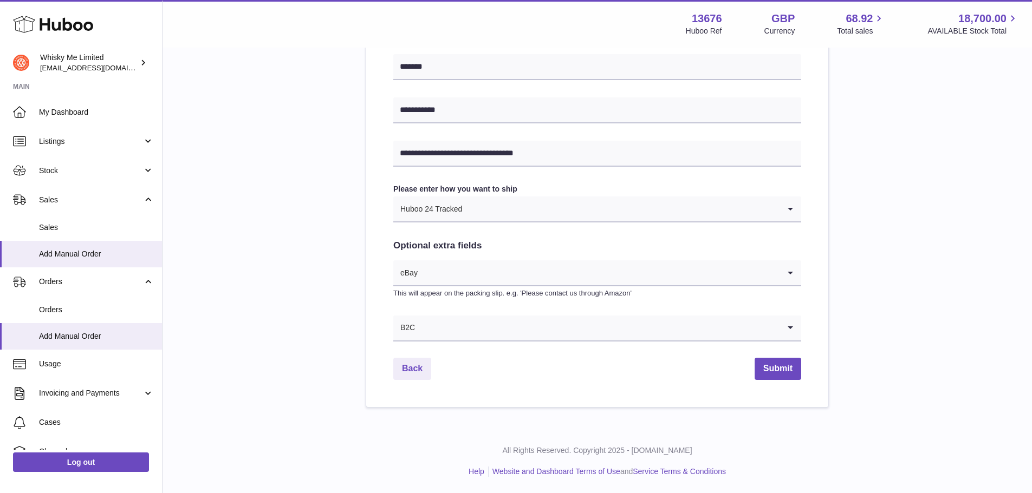
click at [457, 273] on input "Search for option" at bounding box center [598, 273] width 361 height 25
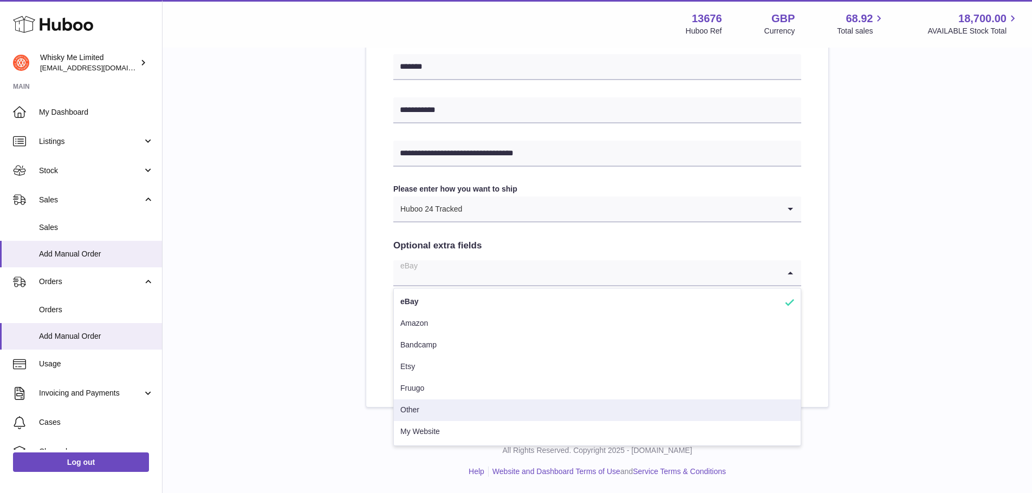
click at [443, 416] on li "Other" at bounding box center [597, 411] width 407 height 22
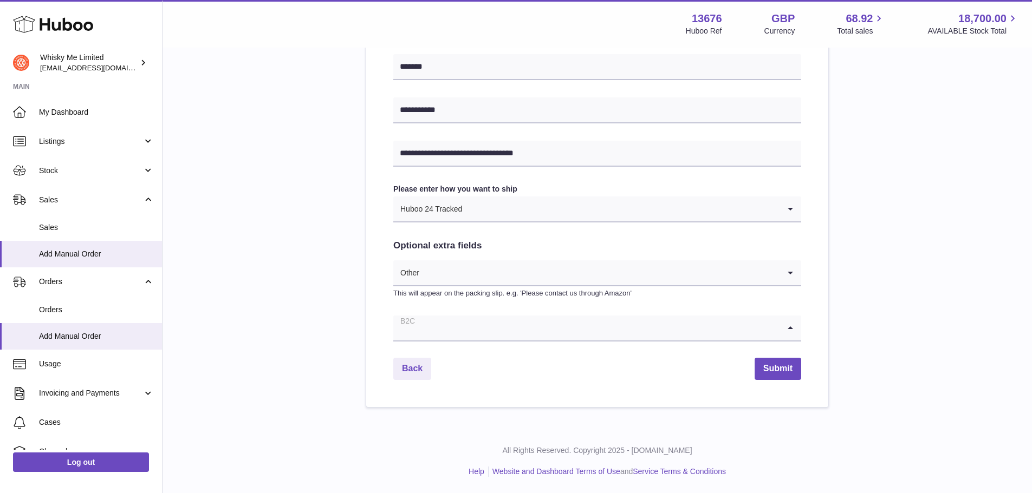
click at [469, 335] on input "Search for option" at bounding box center [586, 328] width 386 height 25
click at [478, 318] on input "Search for option" at bounding box center [586, 328] width 386 height 25
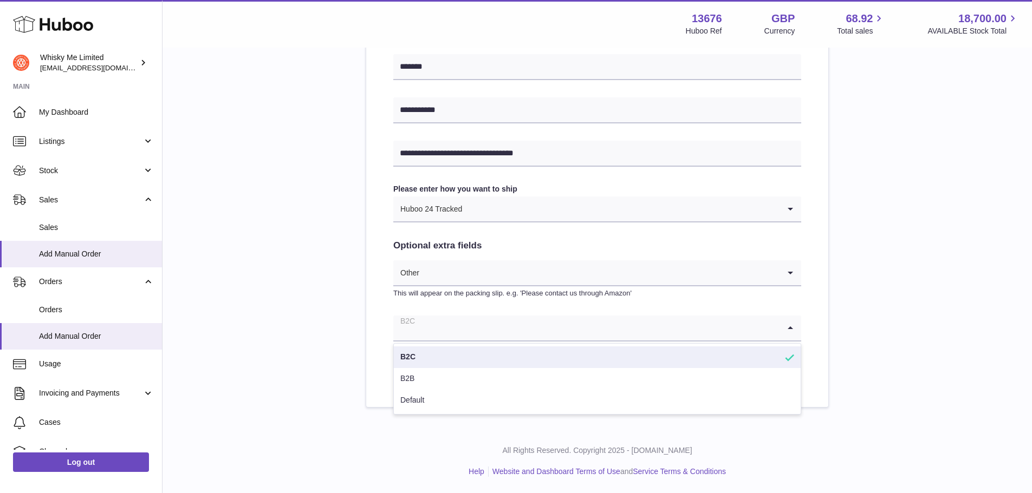
click at [863, 335] on div "**********" at bounding box center [597, 13] width 835 height 789
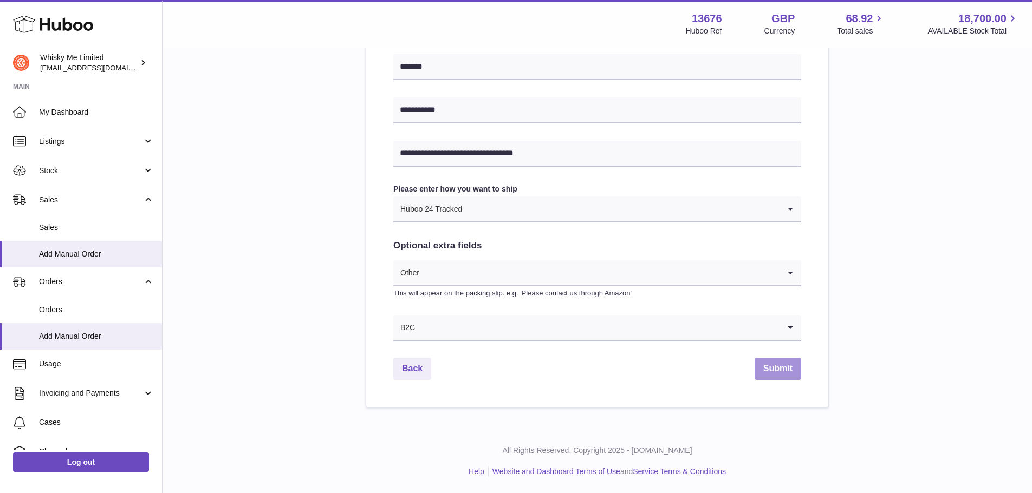
click at [789, 372] on button "Submit" at bounding box center [778, 369] width 47 height 22
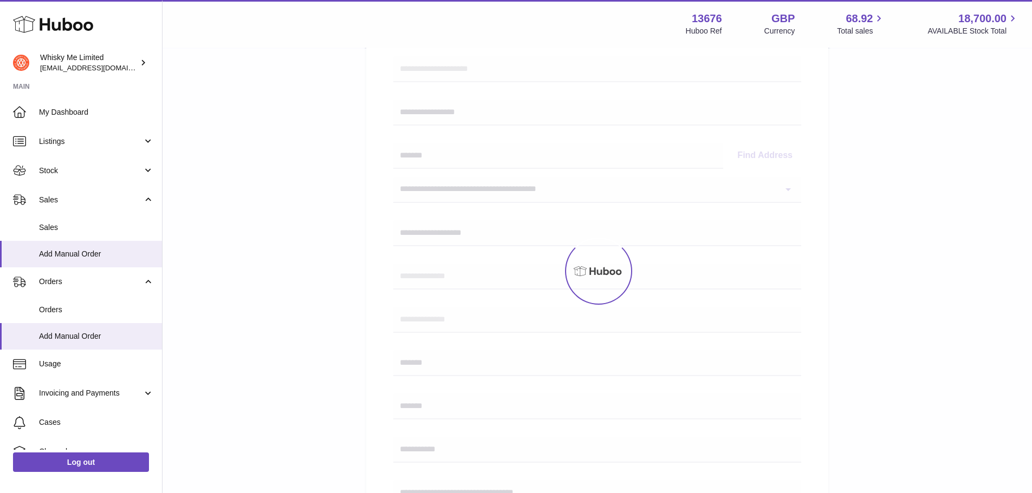
scroll to position [0, 0]
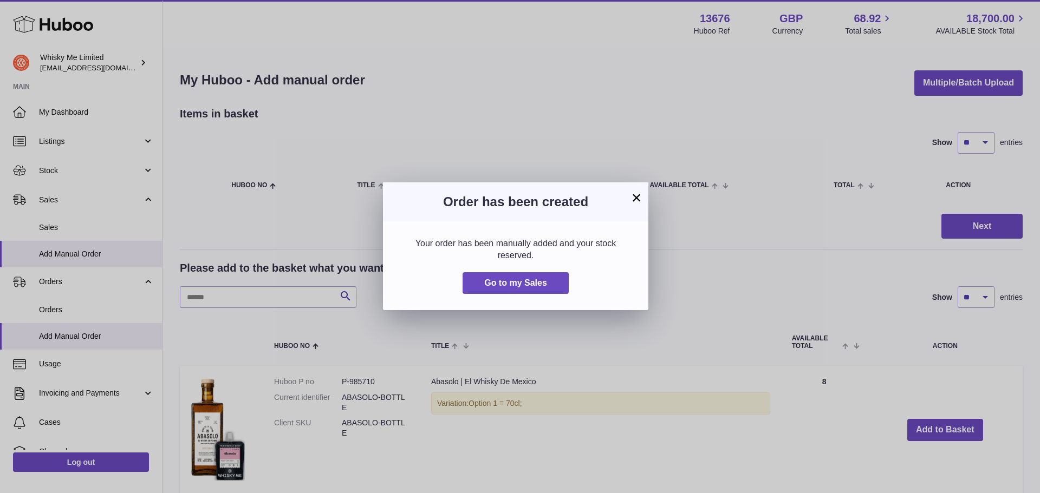
click at [634, 192] on button "×" at bounding box center [636, 197] width 13 height 13
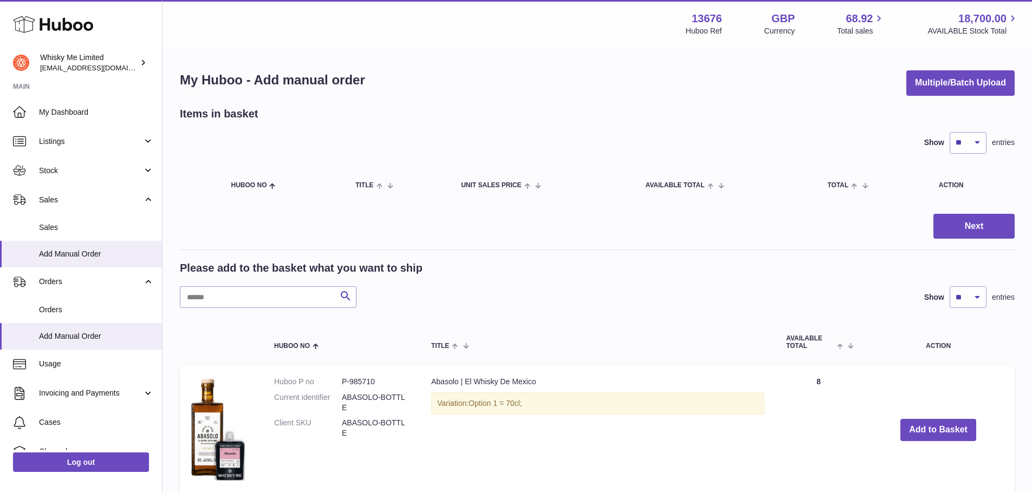
click at [282, 141] on div "Show ** ** ** *** entries" at bounding box center [597, 143] width 835 height 22
click at [114, 228] on span "Sales" at bounding box center [96, 228] width 115 height 10
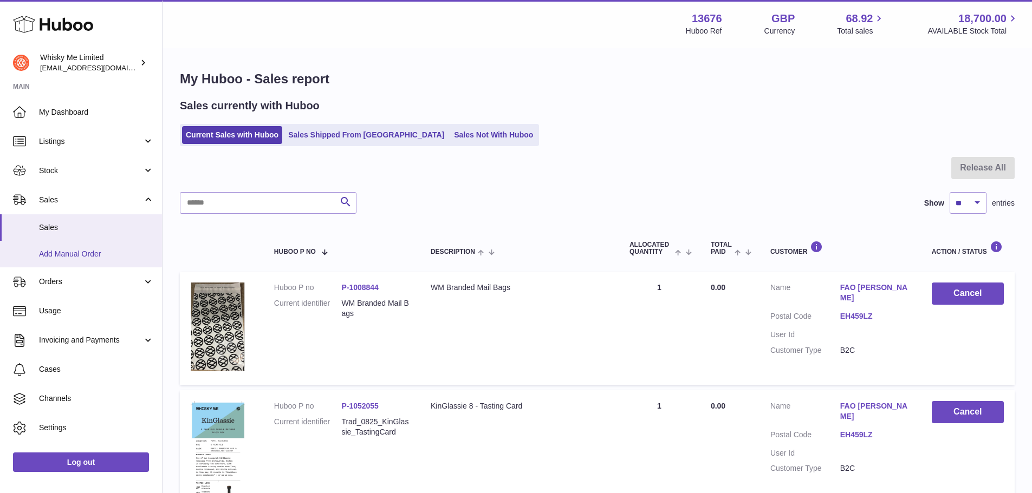
click at [89, 256] on span "Add Manual Order" at bounding box center [96, 254] width 115 height 10
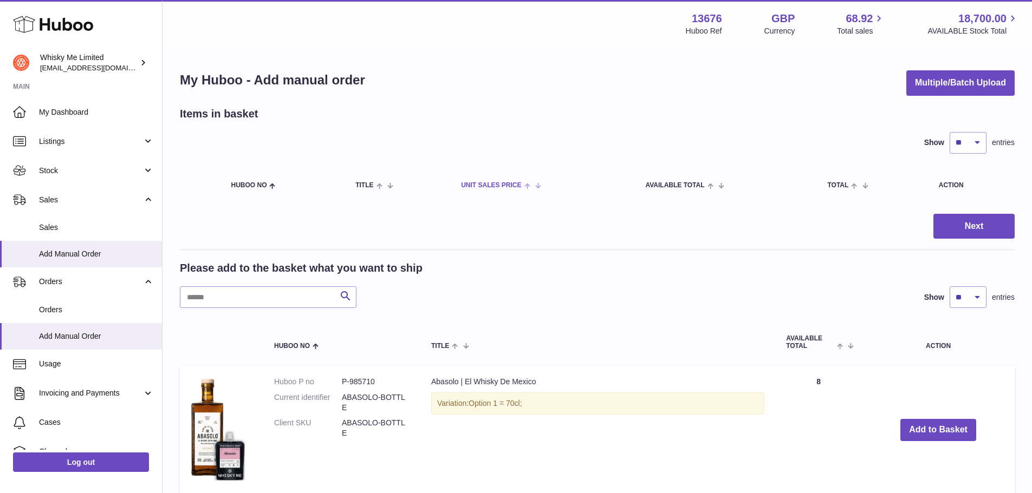
click at [475, 174] on th "Unit Sales Price" at bounding box center [542, 185] width 184 height 30
click at [120, 219] on link "Sales" at bounding box center [81, 228] width 162 height 27
